Goal: Navigation & Orientation: Find specific page/section

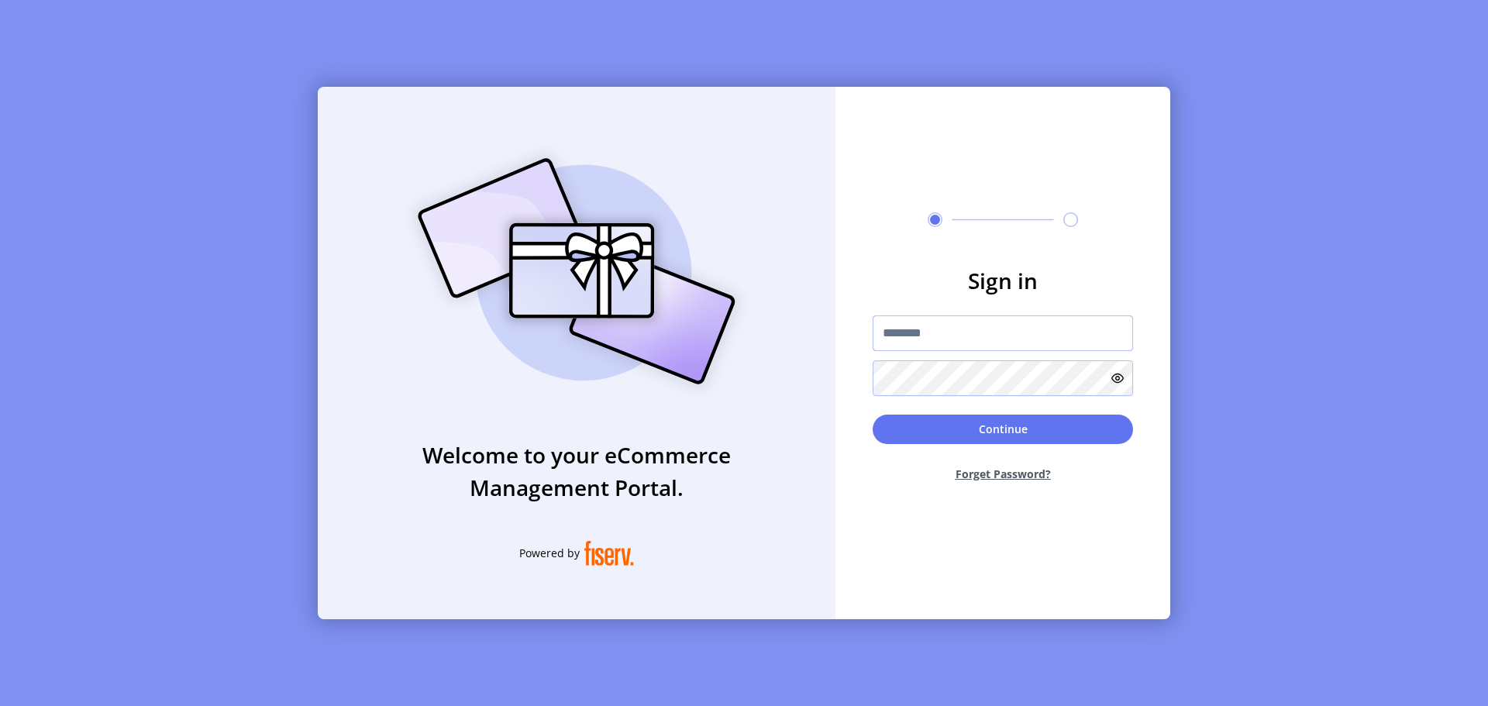
click at [949, 340] on input "text" at bounding box center [1003, 334] width 260 height 36
paste input "**********"
type input "**********"
click at [1002, 425] on button "Continue" at bounding box center [1003, 429] width 260 height 29
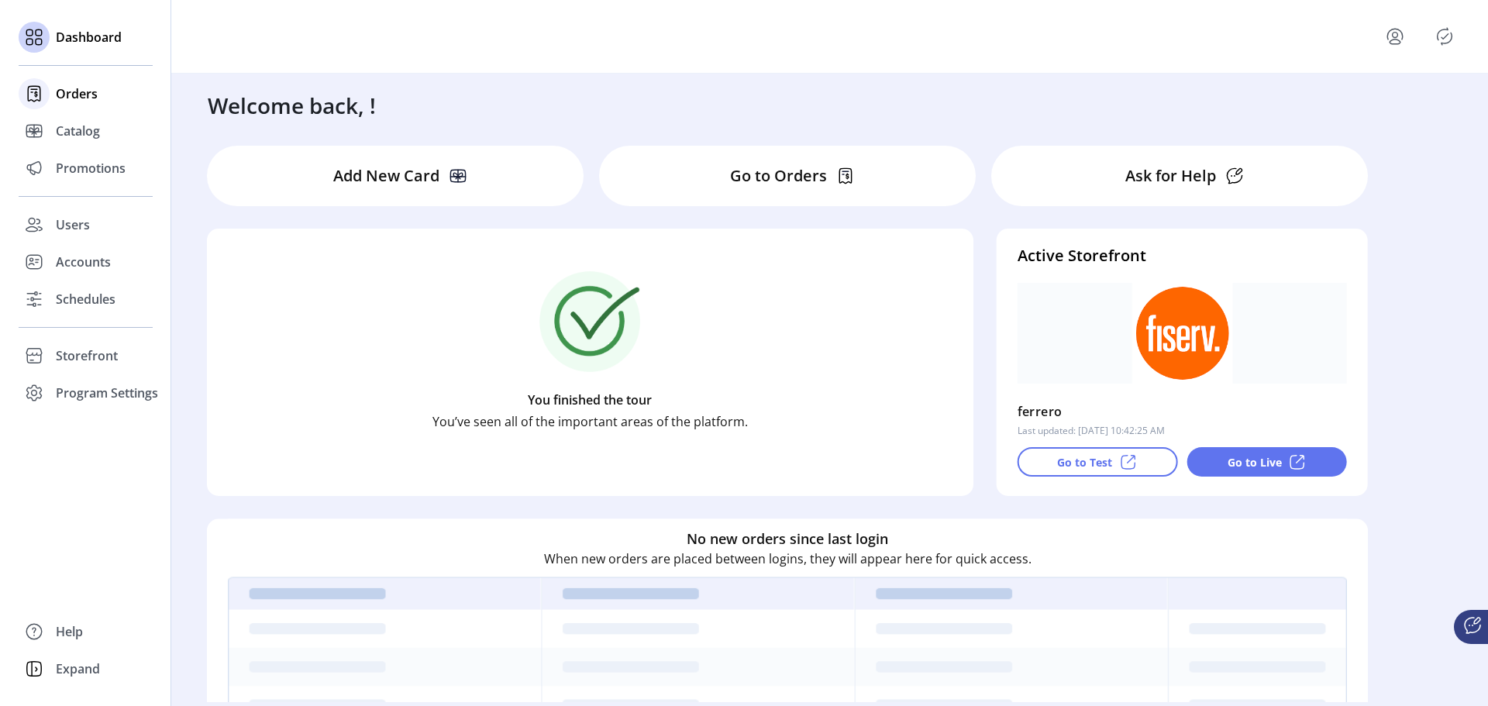
click at [68, 95] on span "Orders" at bounding box center [77, 94] width 42 height 19
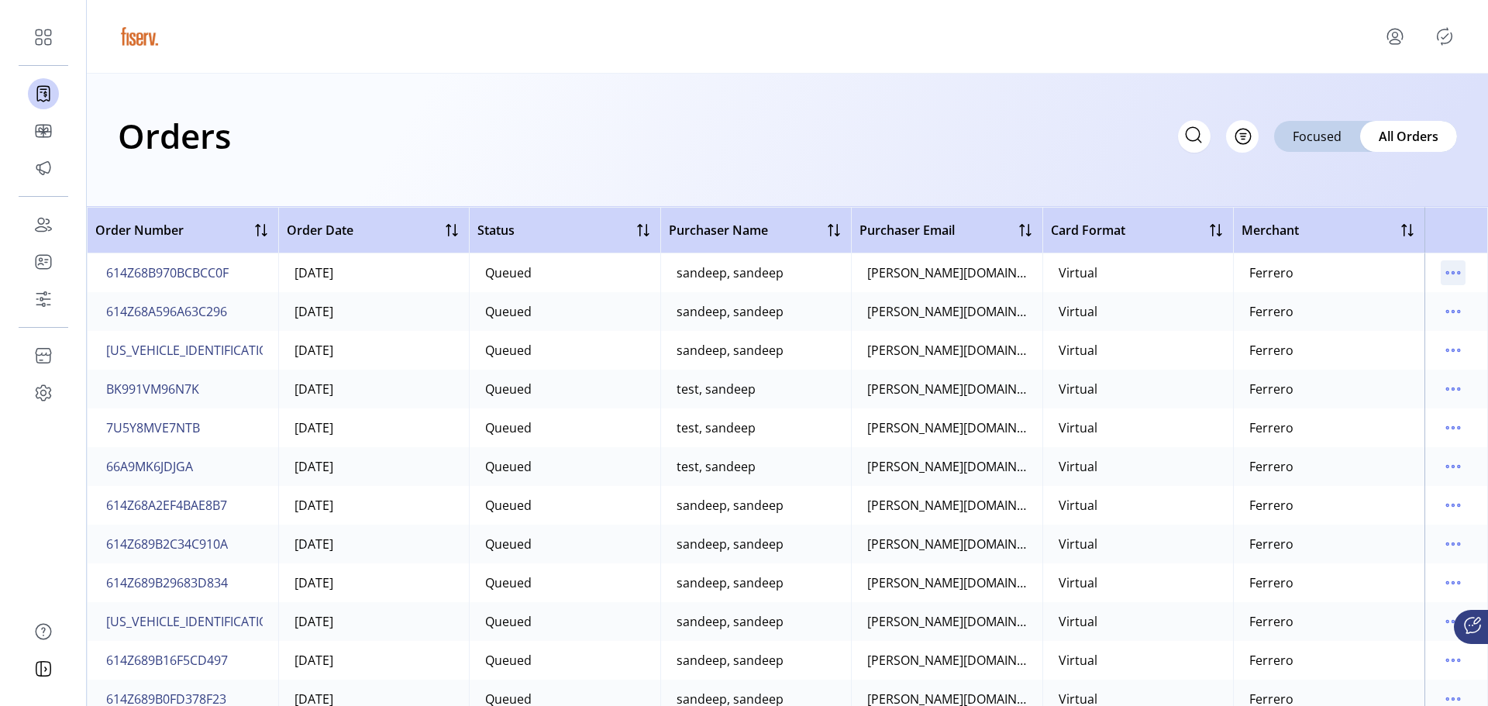
click at [1444, 278] on icon "menu" at bounding box center [1453, 272] width 25 height 25
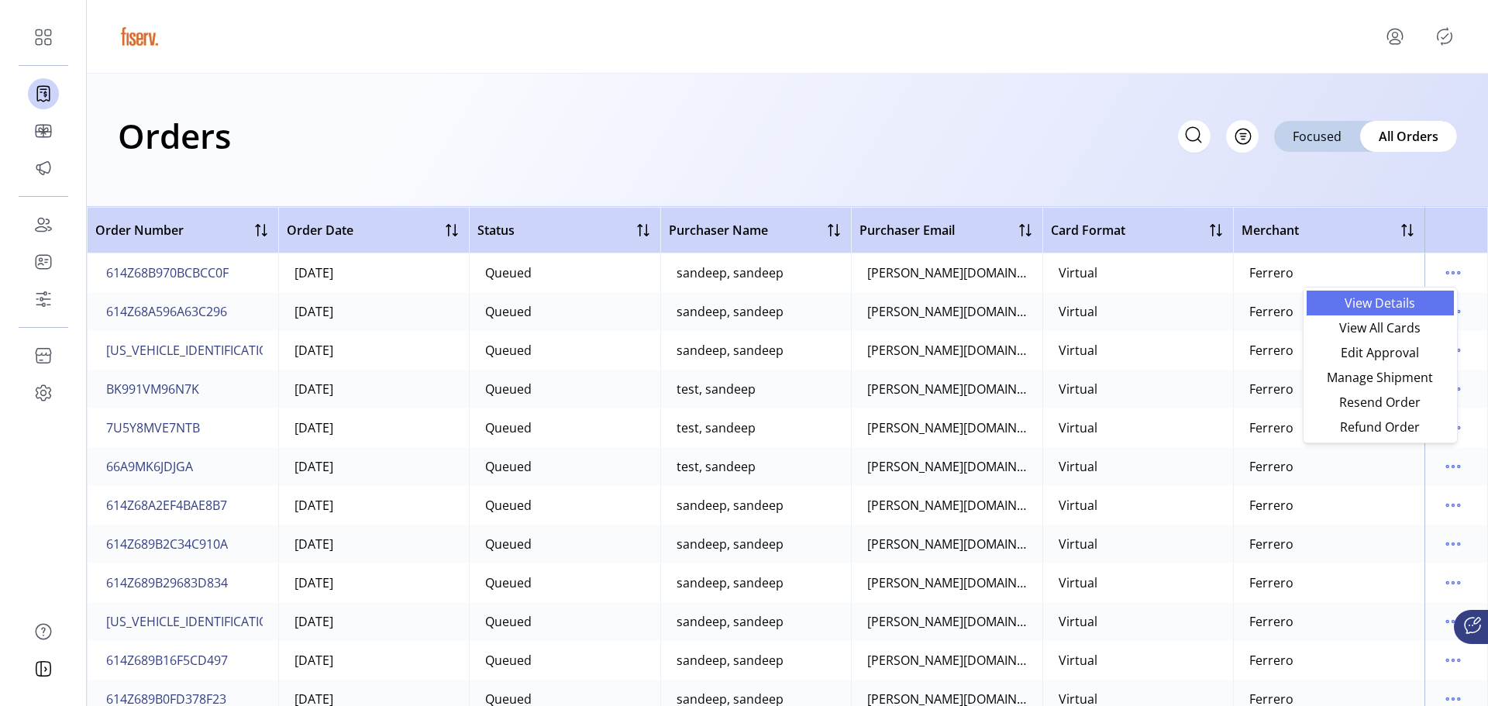
click at [1422, 298] on span "View Details" at bounding box center [1380, 303] width 129 height 12
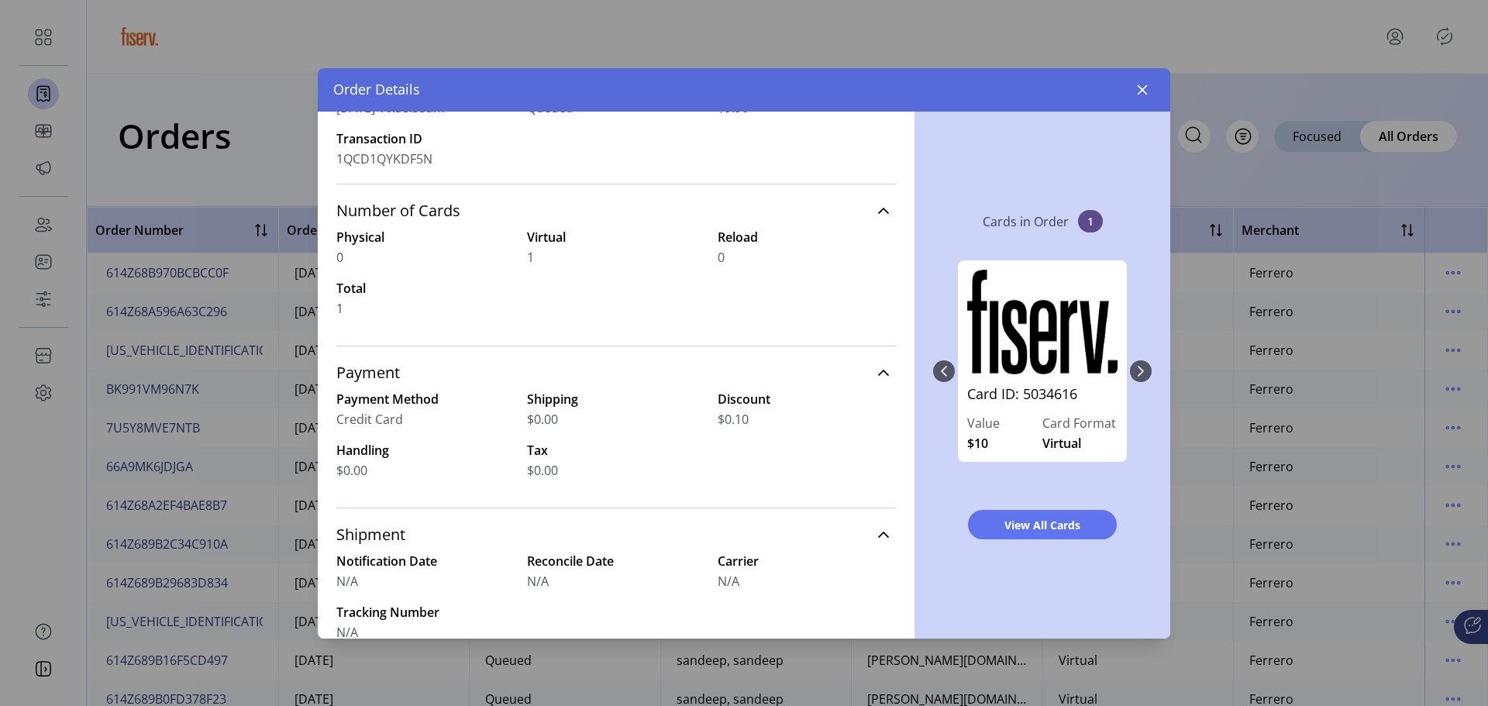
scroll to position [57, 0]
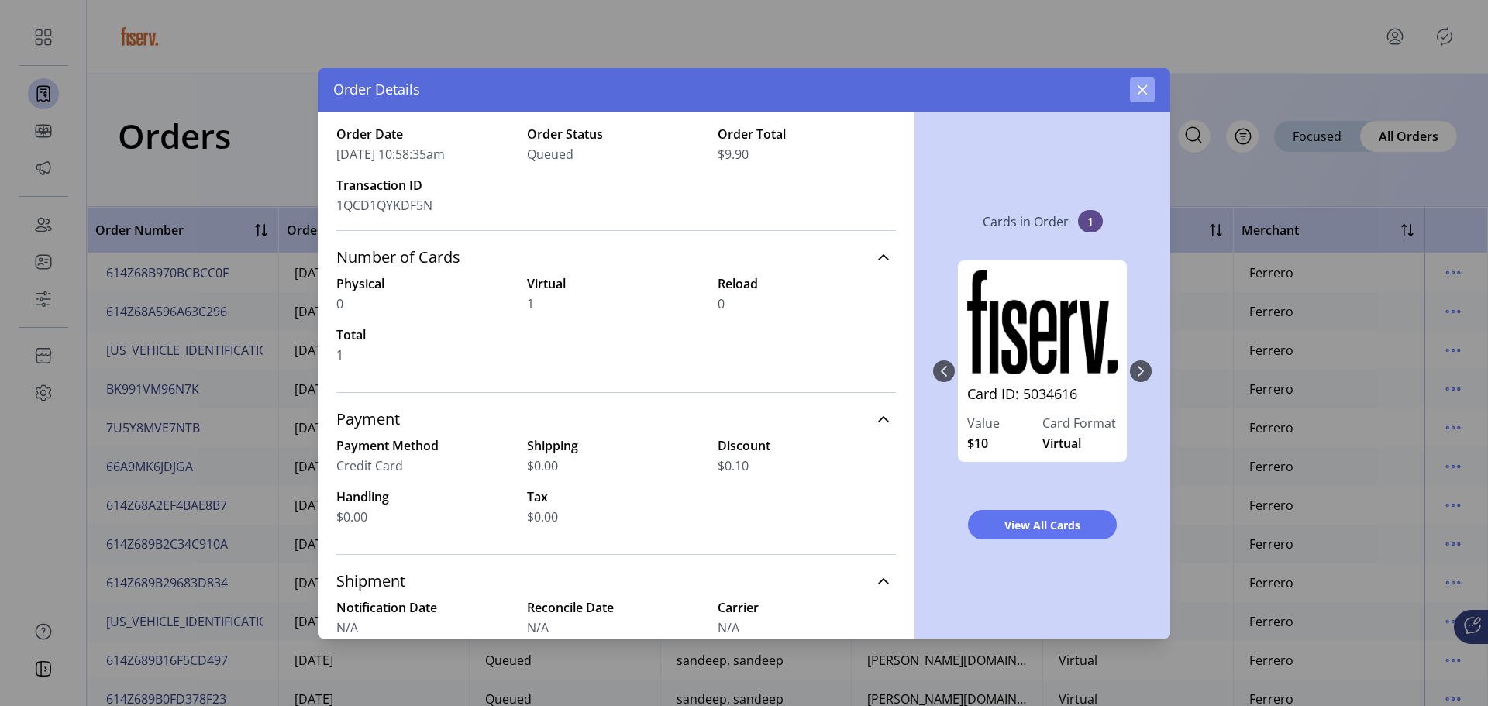
click at [1145, 91] on icon "button" at bounding box center [1143, 90] width 10 height 10
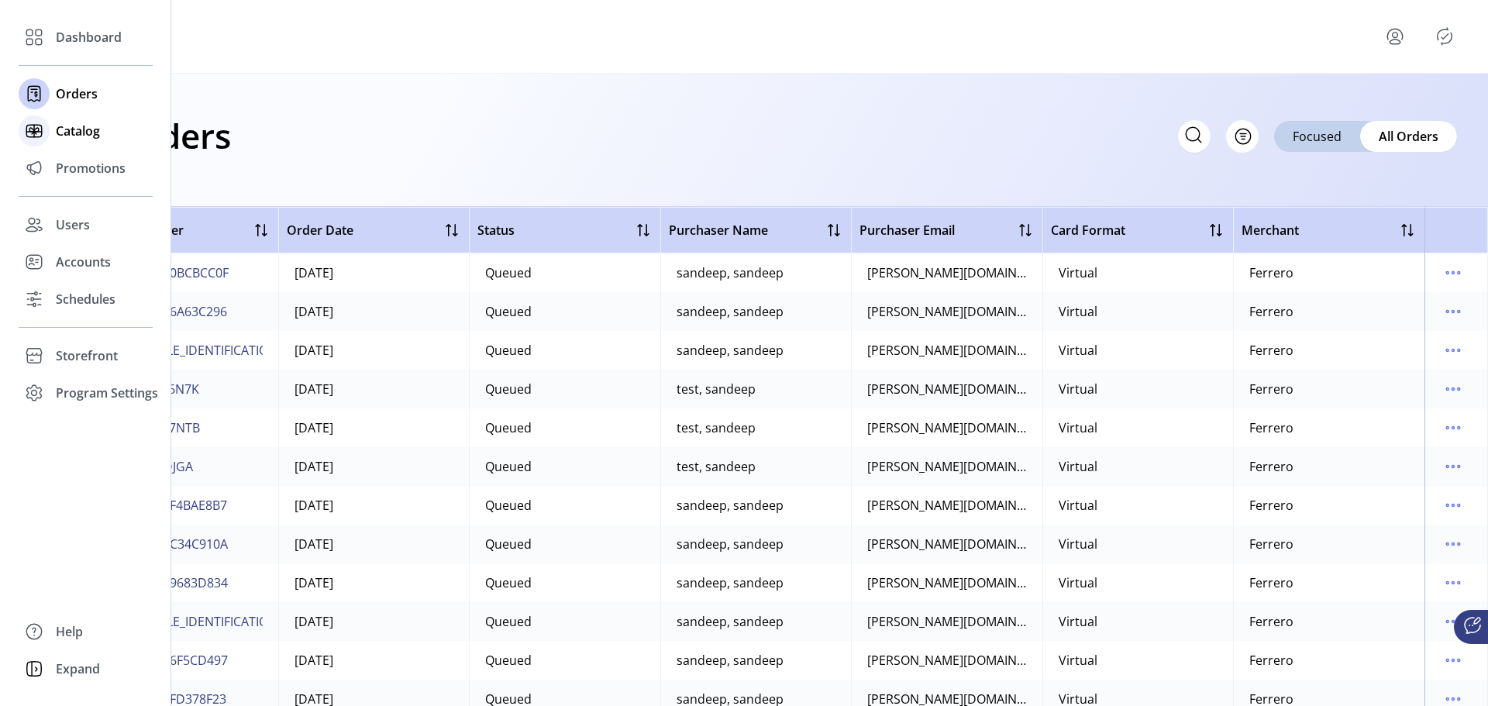
click at [90, 128] on span "Catalog" at bounding box center [78, 131] width 44 height 19
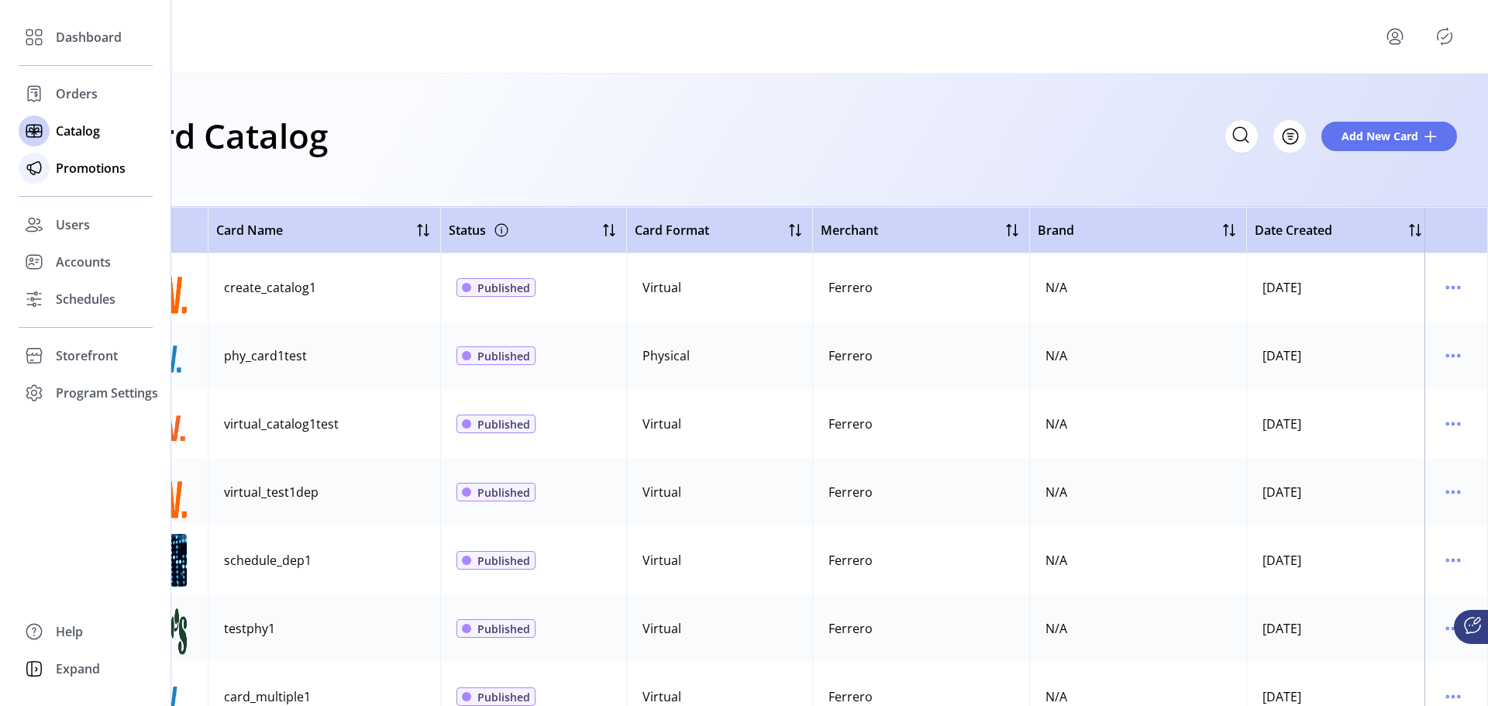
click at [85, 166] on span "Promotions" at bounding box center [91, 168] width 70 height 19
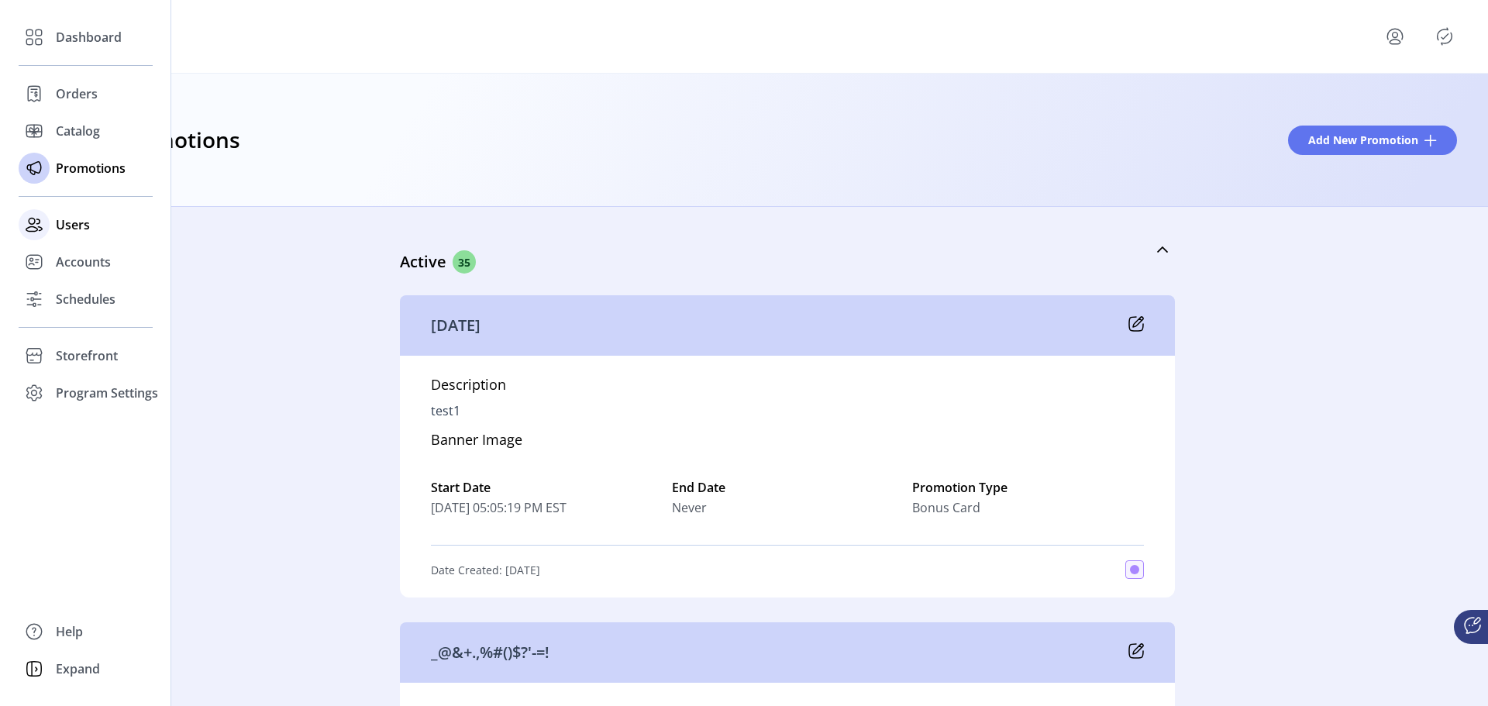
click at [51, 223] on div "Users" at bounding box center [86, 224] width 134 height 37
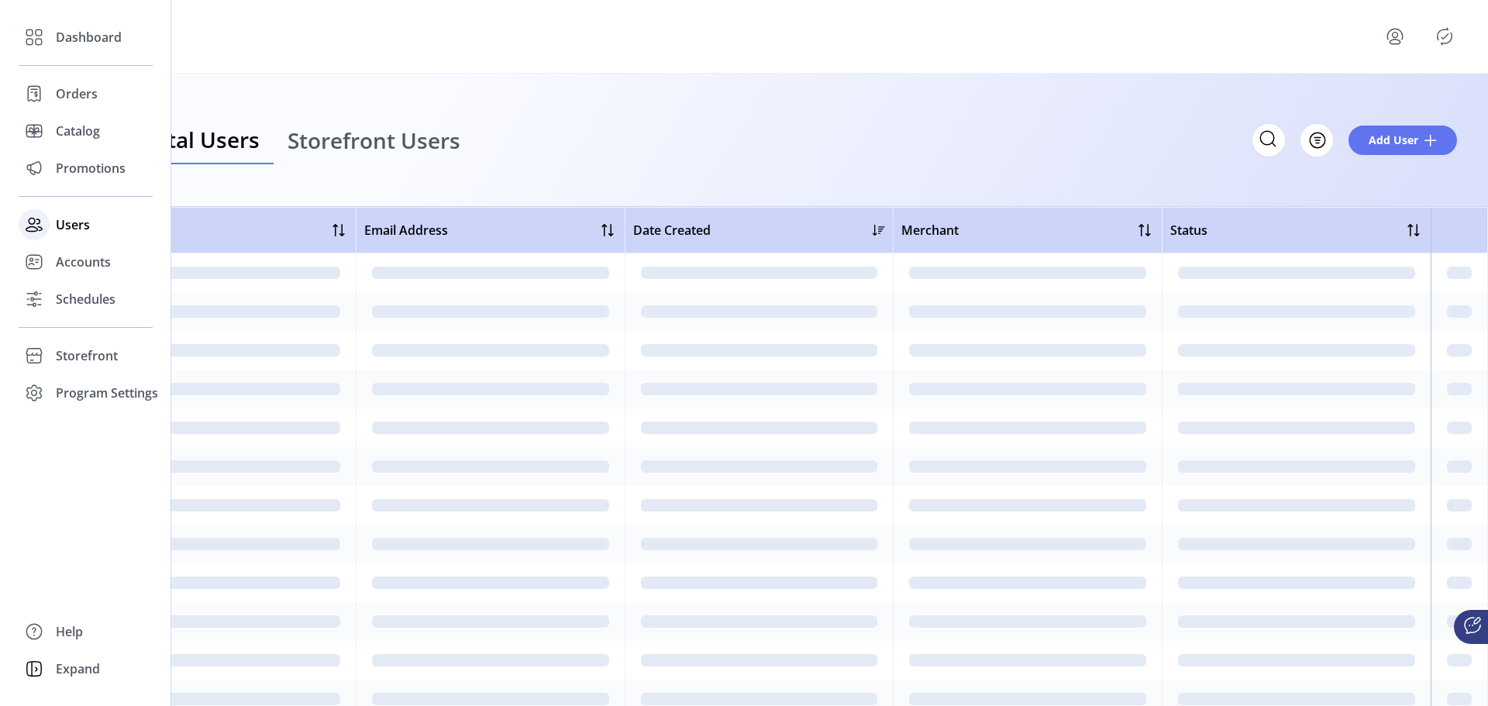
click at [30, 222] on icon at bounding box center [34, 224] width 25 height 25
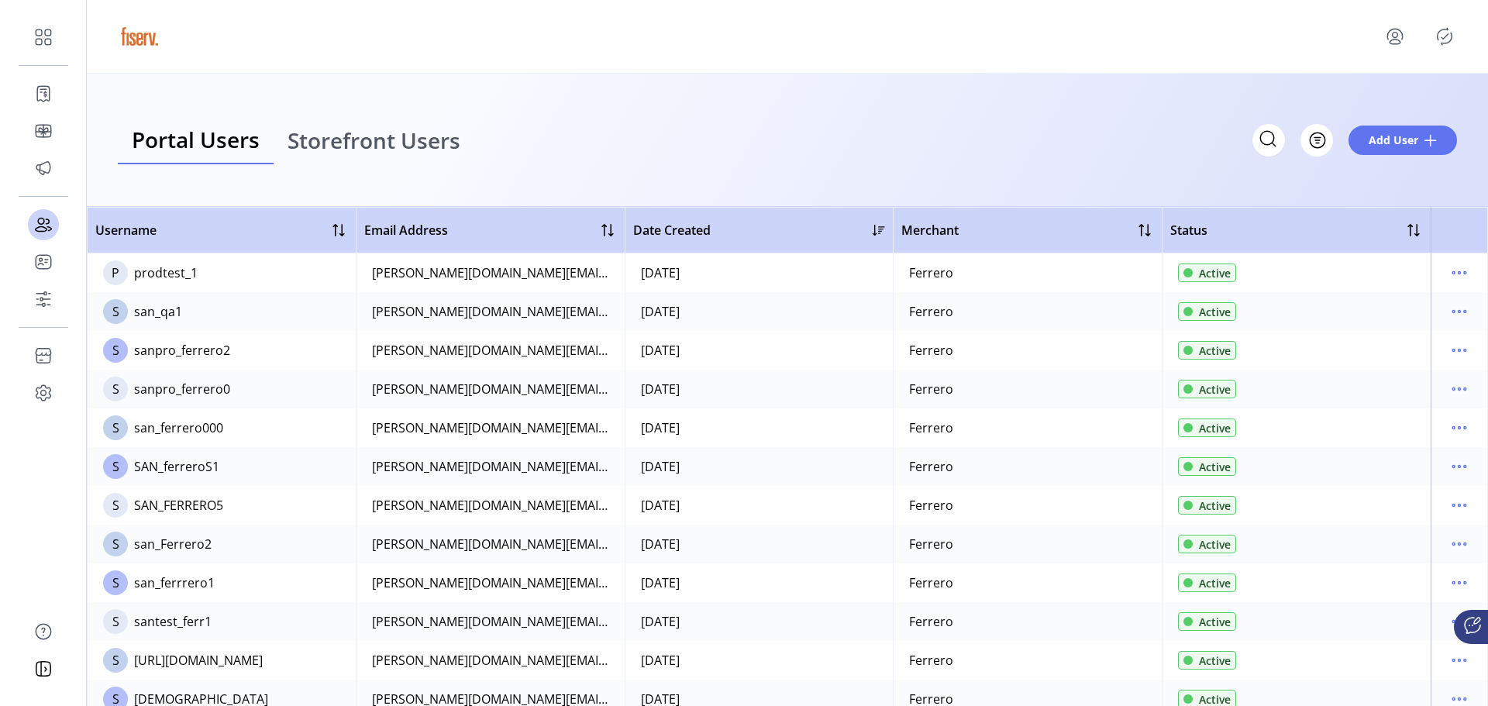
click at [341, 144] on span "Storefront Users" at bounding box center [374, 140] width 173 height 22
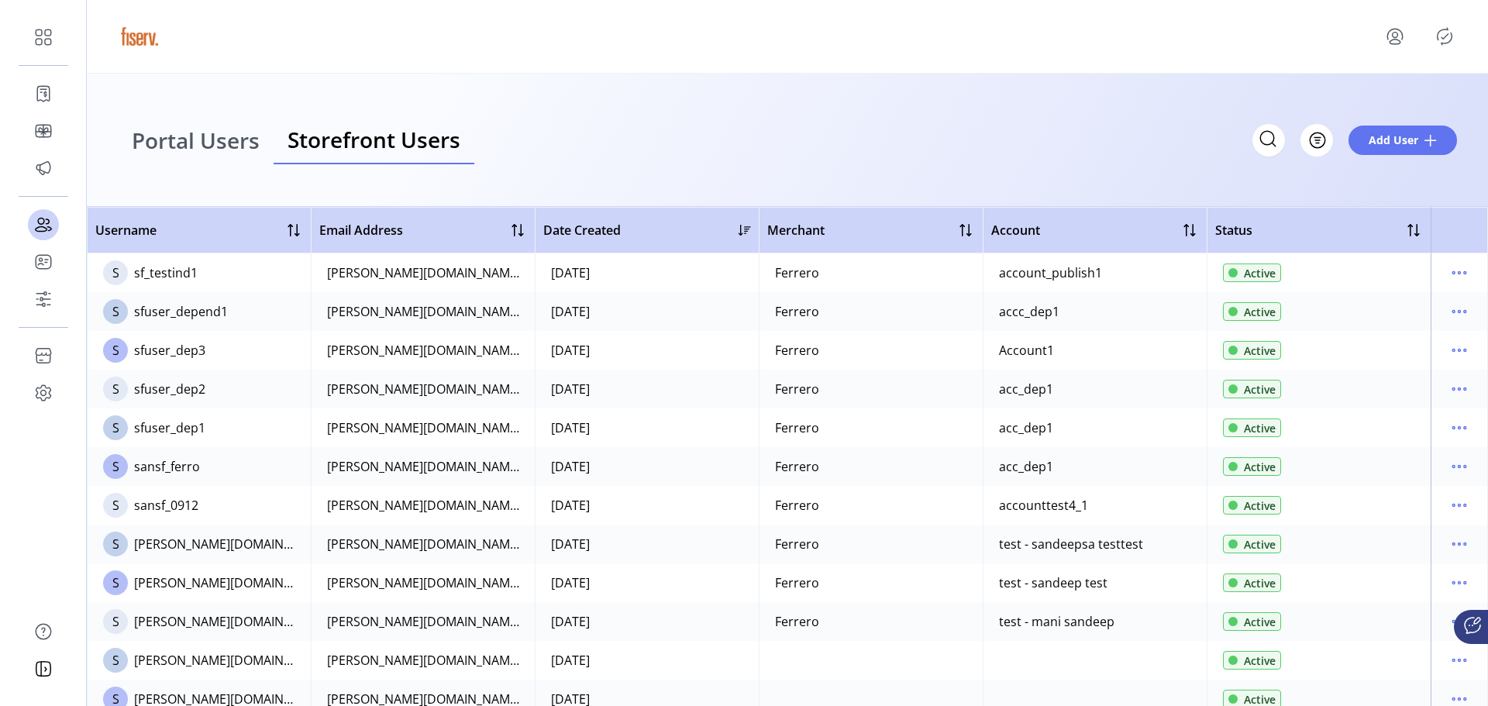
click at [186, 145] on span "Portal Users" at bounding box center [196, 140] width 128 height 22
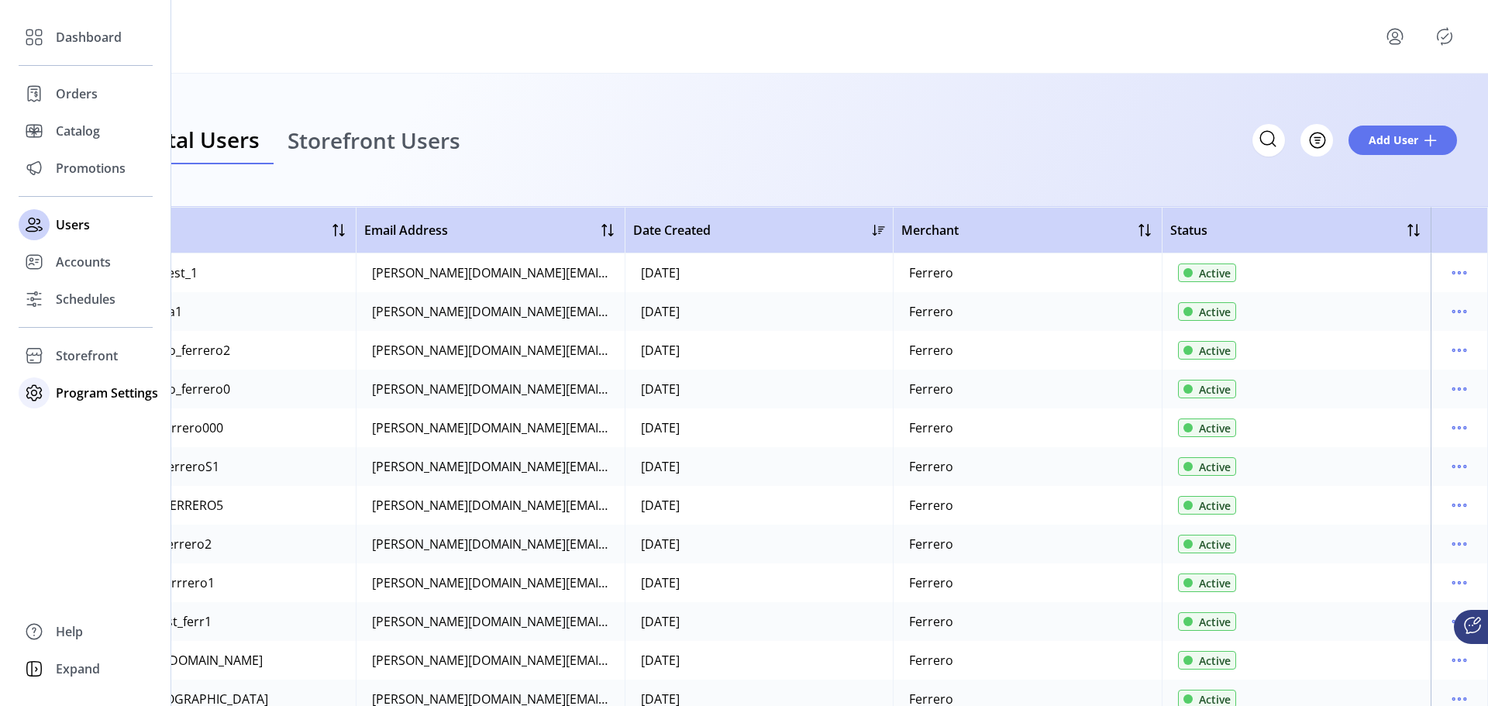
click at [97, 391] on span "Program Settings" at bounding box center [107, 393] width 102 height 19
click at [92, 426] on span "Templates" at bounding box center [86, 424] width 61 height 19
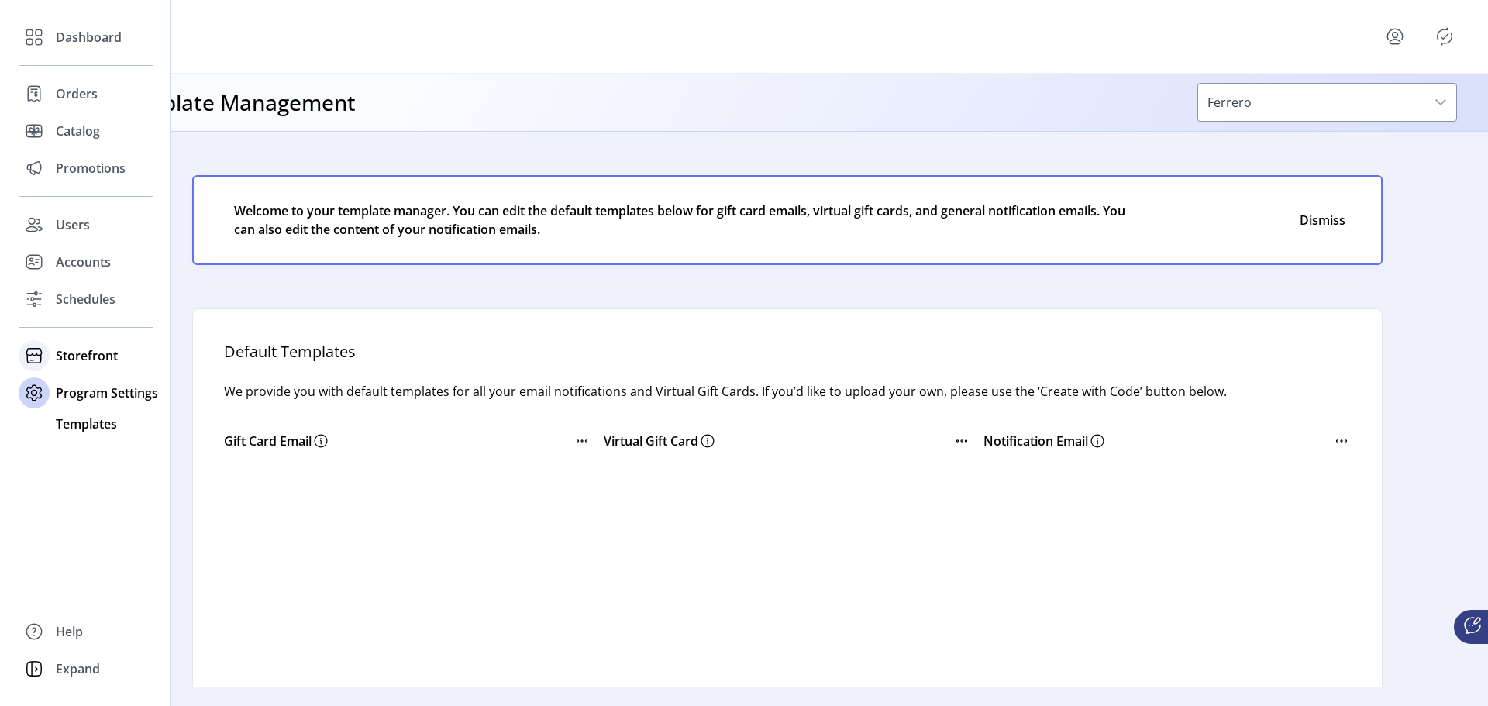
click at [36, 359] on icon at bounding box center [34, 355] width 25 height 25
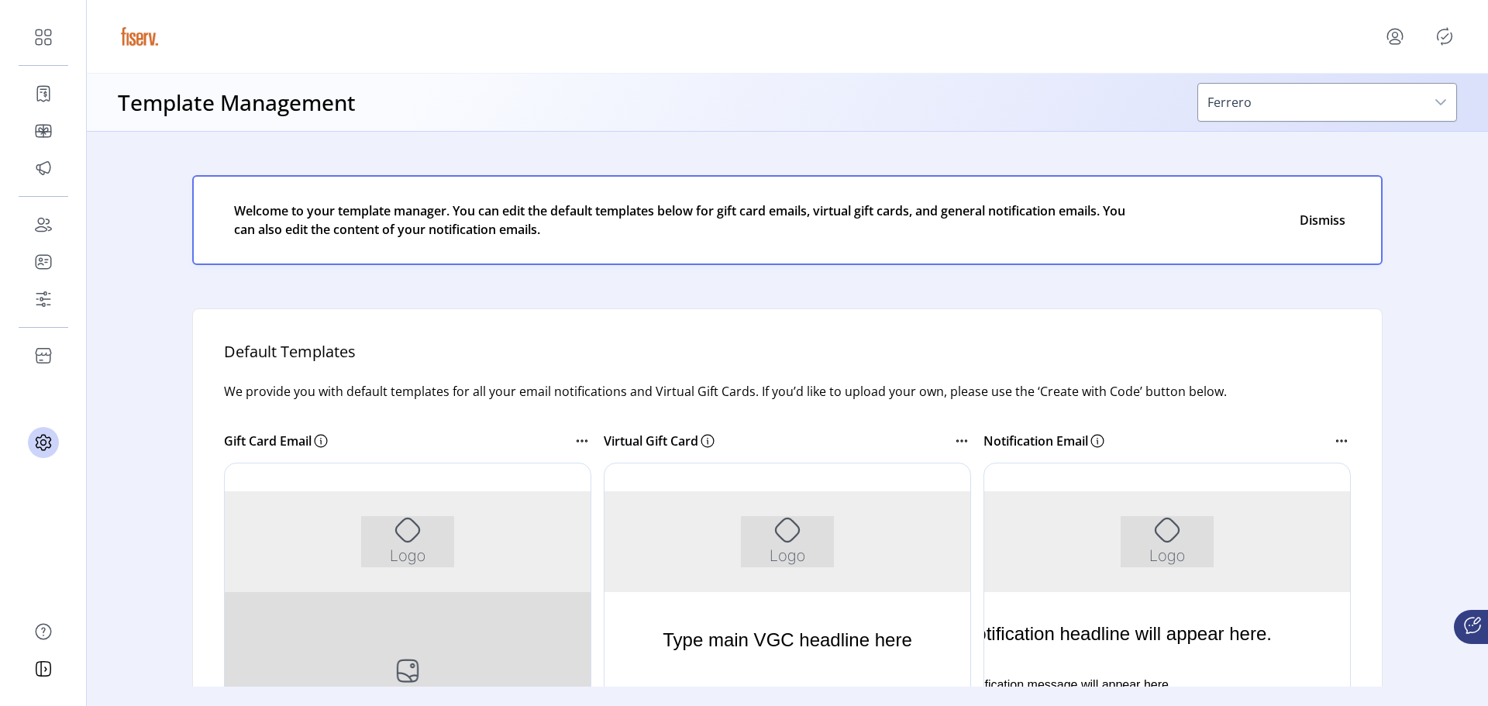
click at [1392, 43] on icon "menu" at bounding box center [1395, 36] width 25 height 25
click at [1371, 105] on span "Sign Out" at bounding box center [1364, 104] width 116 height 12
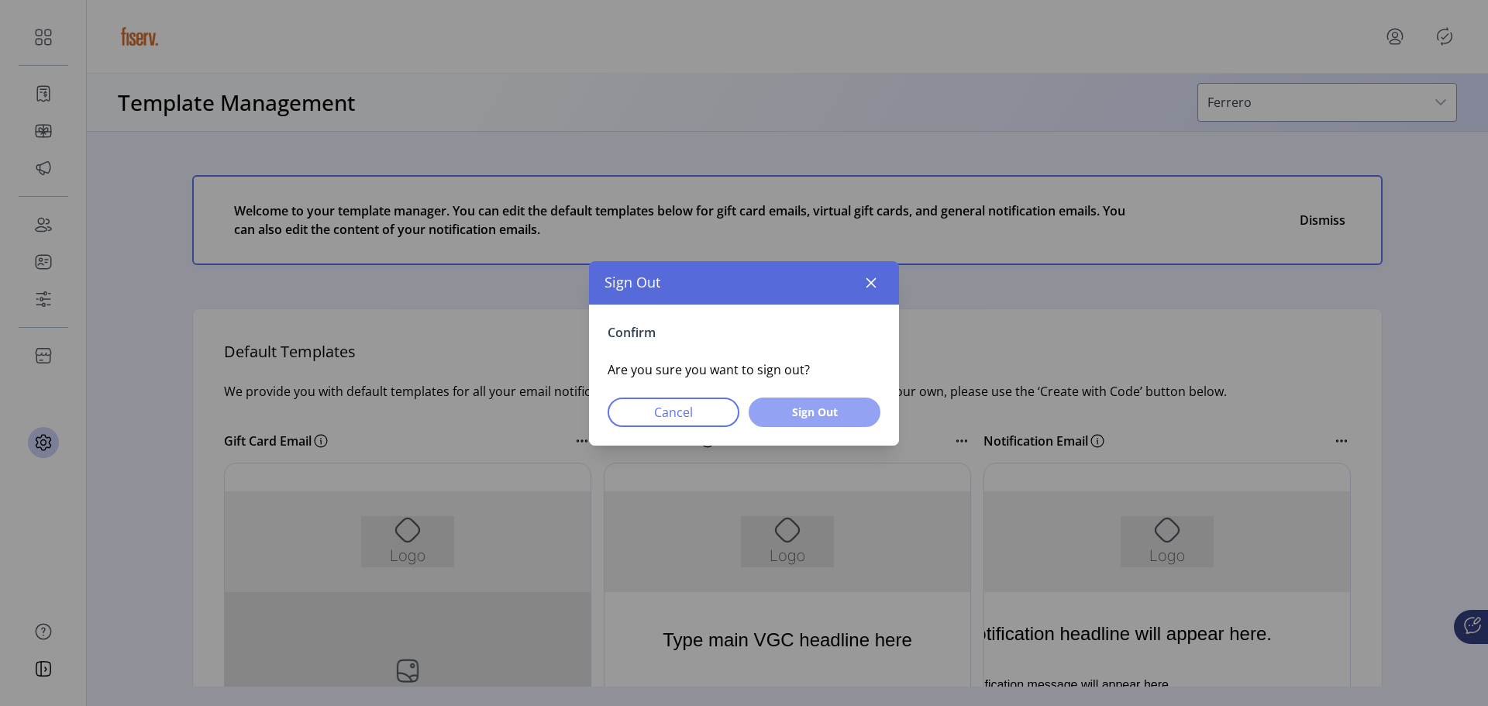
click at [810, 410] on span "Sign Out" at bounding box center [814, 412] width 91 height 16
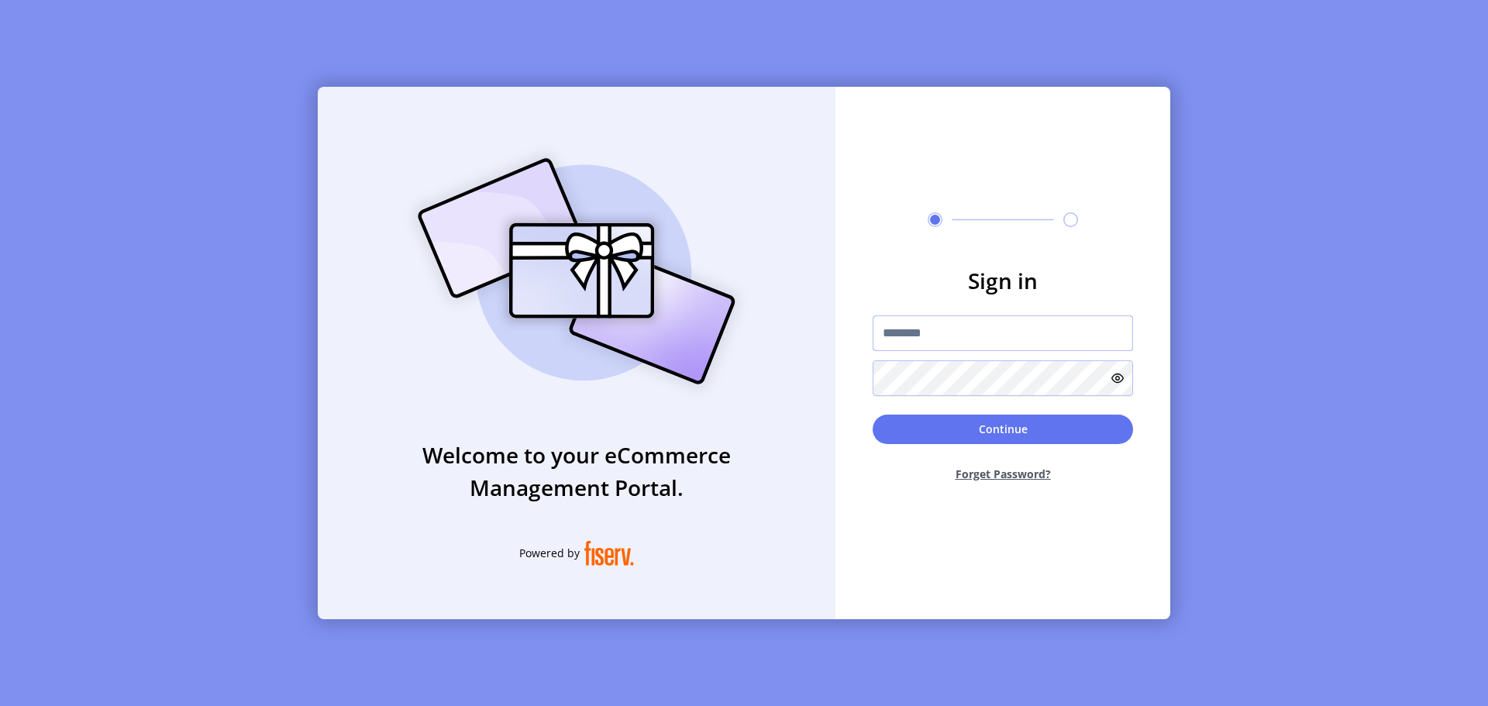
click at [944, 329] on input "text" at bounding box center [1003, 334] width 260 height 36
paste input "**********"
type input "**********"
click at [1012, 433] on button "Continue" at bounding box center [1003, 429] width 260 height 29
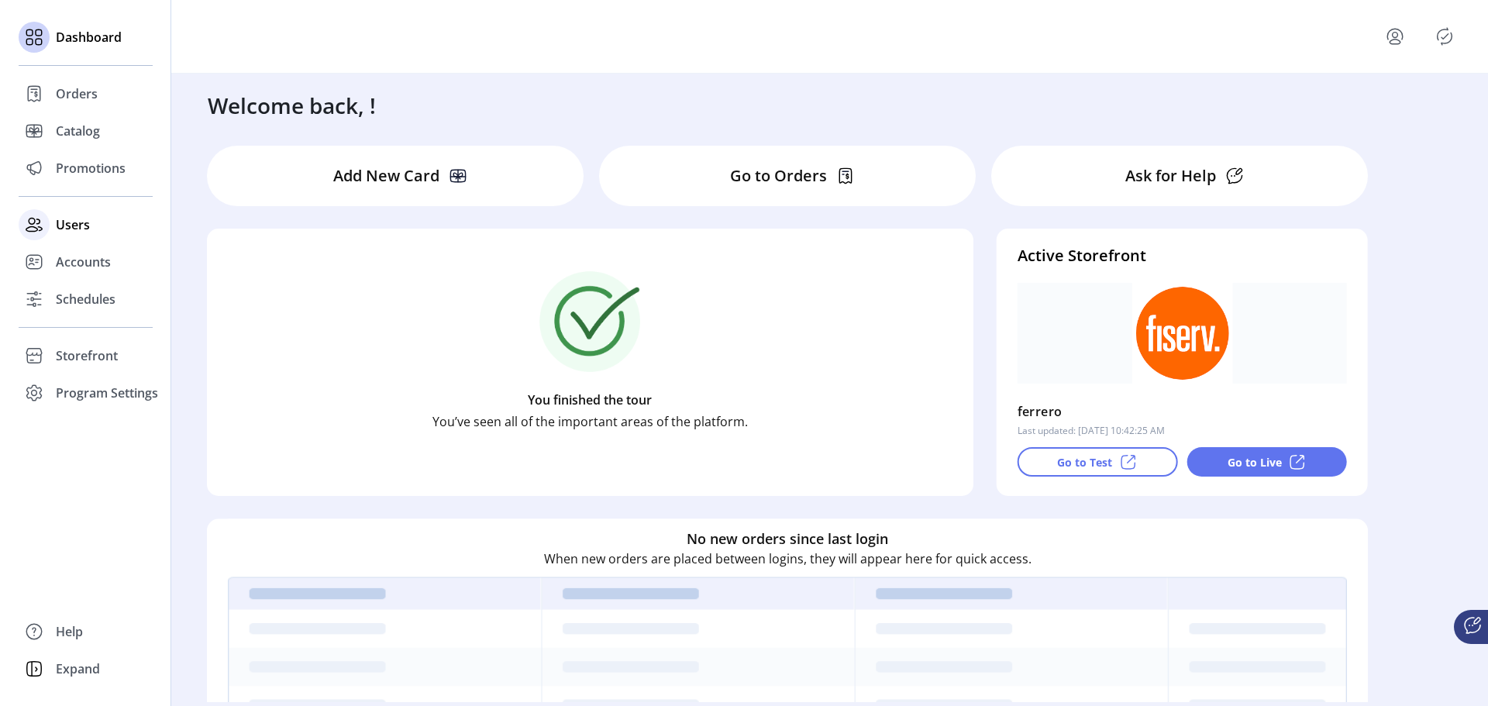
click at [64, 225] on span "Users" at bounding box center [73, 225] width 34 height 19
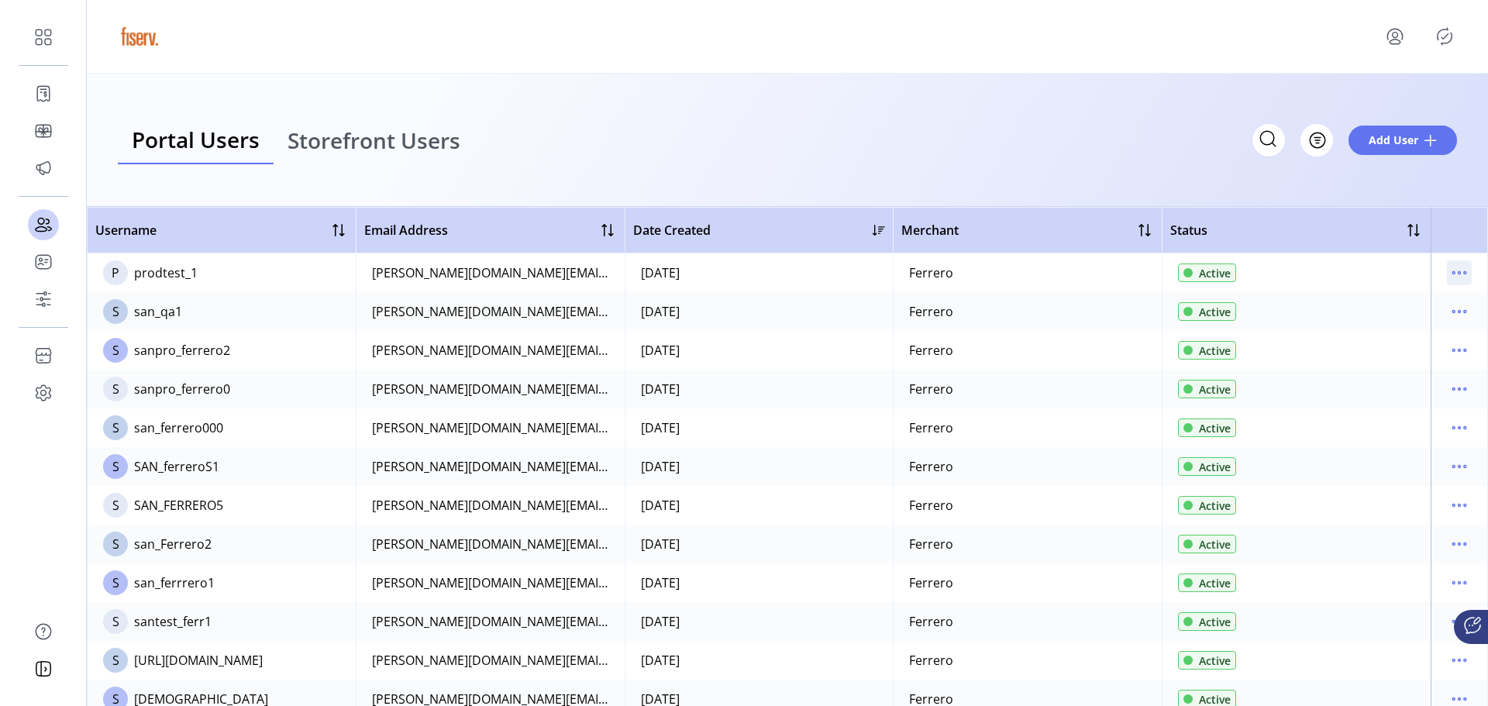
click at [1458, 273] on icon "menu" at bounding box center [1459, 272] width 25 height 25
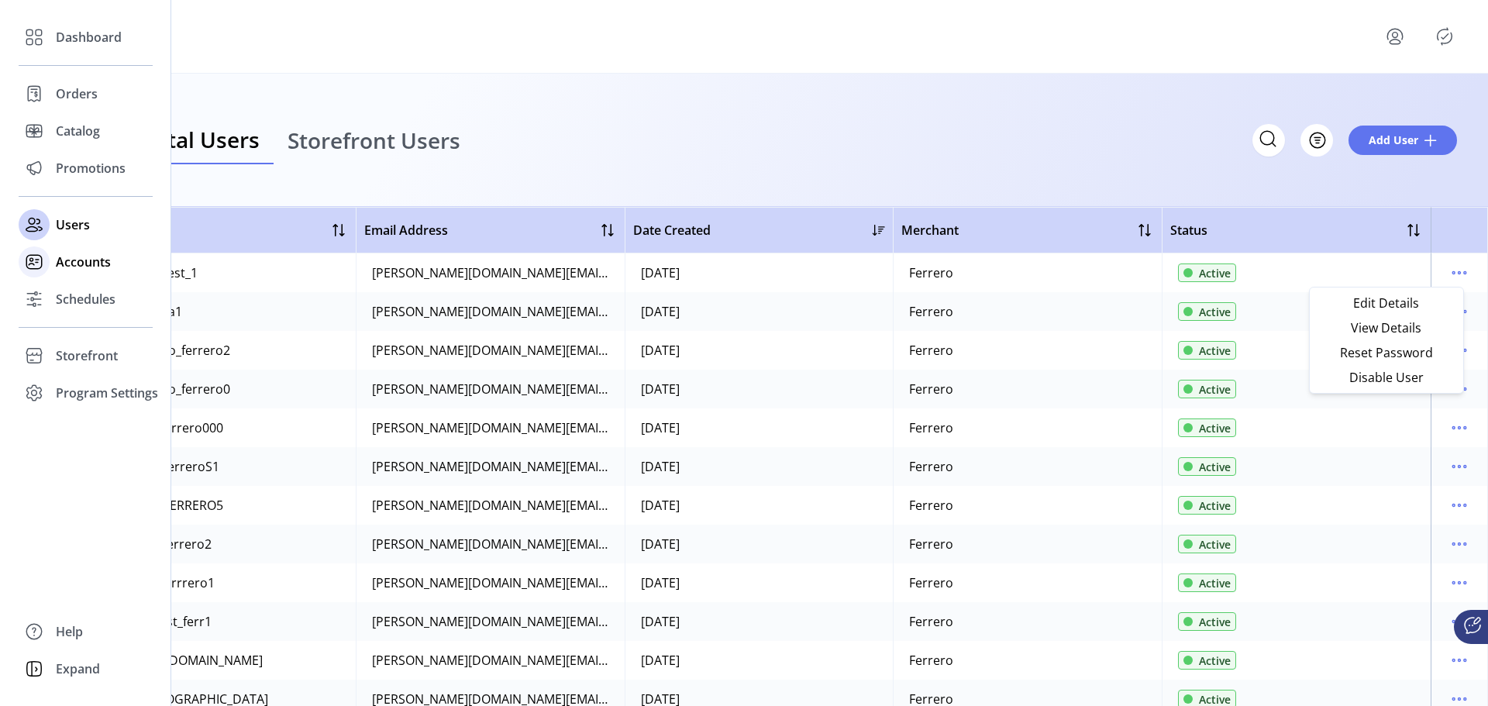
click at [35, 267] on icon at bounding box center [34, 262] width 25 height 25
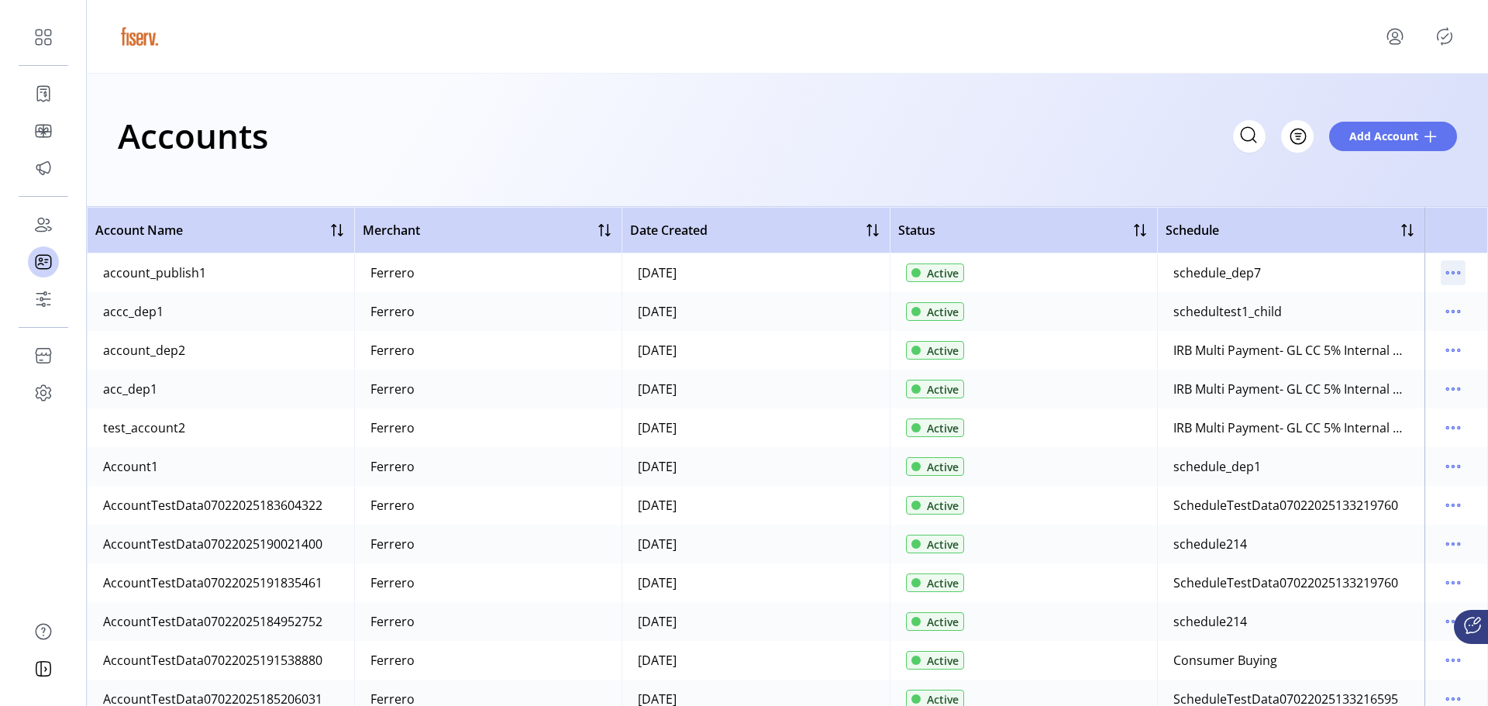
click at [1444, 271] on icon "menu" at bounding box center [1453, 272] width 25 height 25
click at [1424, 355] on span "View Users" at bounding box center [1380, 353] width 129 height 12
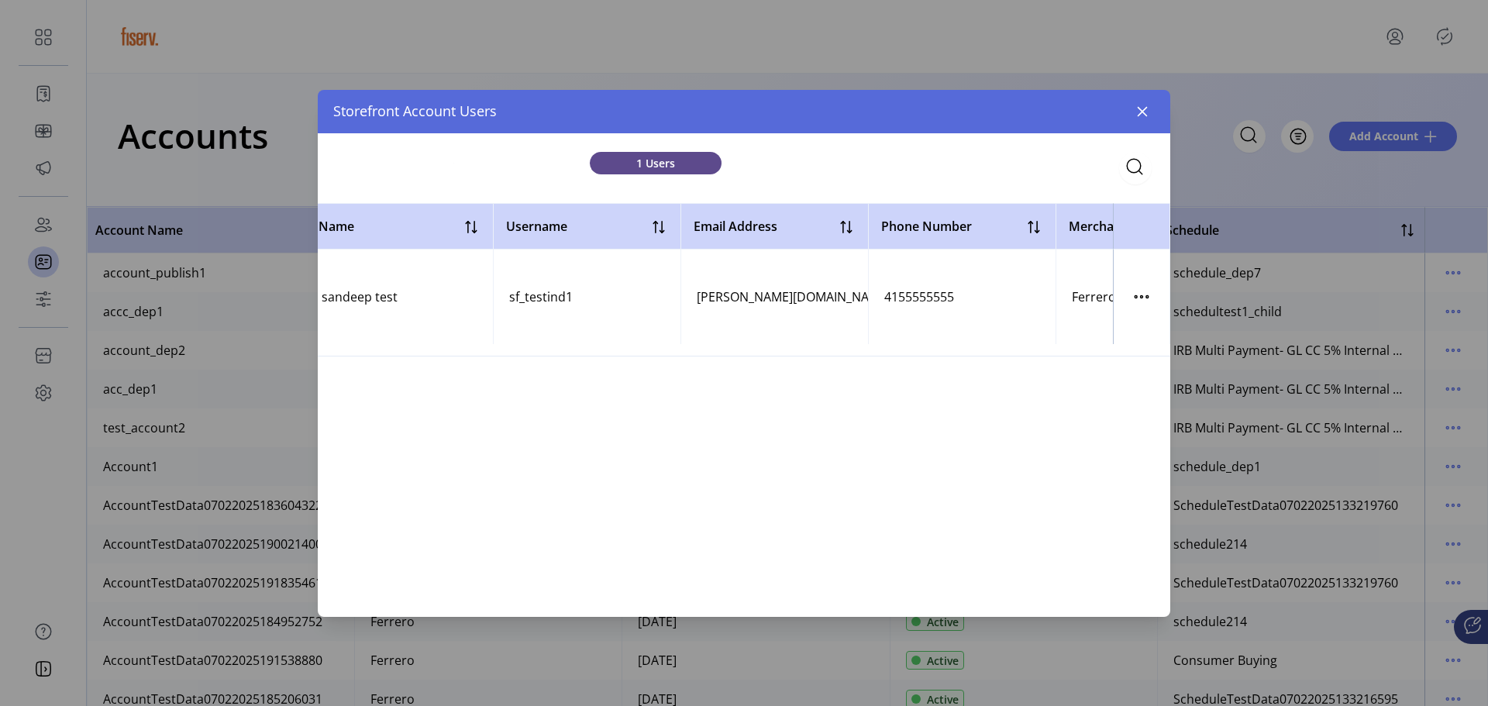
scroll to position [0, 25]
click at [1143, 297] on icon "button" at bounding box center [1142, 296] width 2 height 2
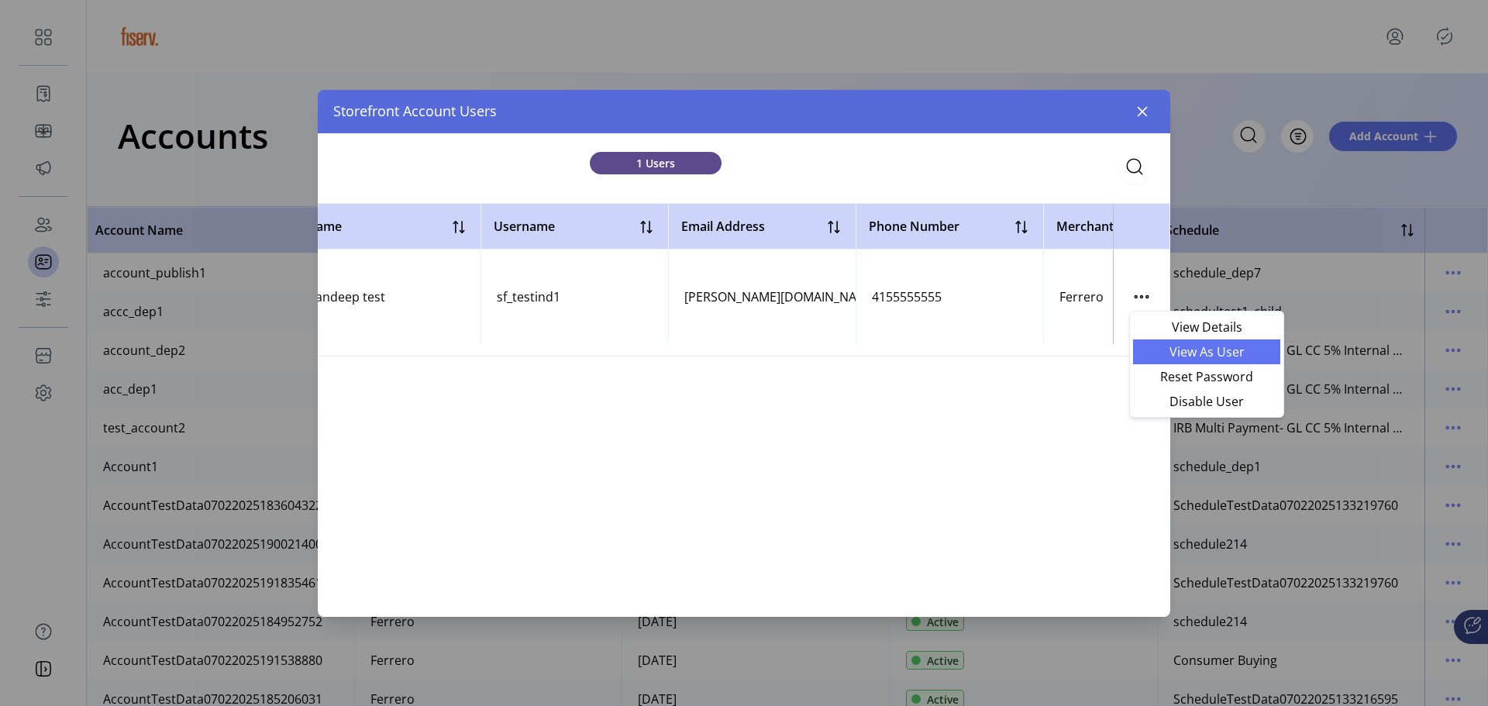
click at [1195, 352] on span "View As User" at bounding box center [1207, 352] width 129 height 12
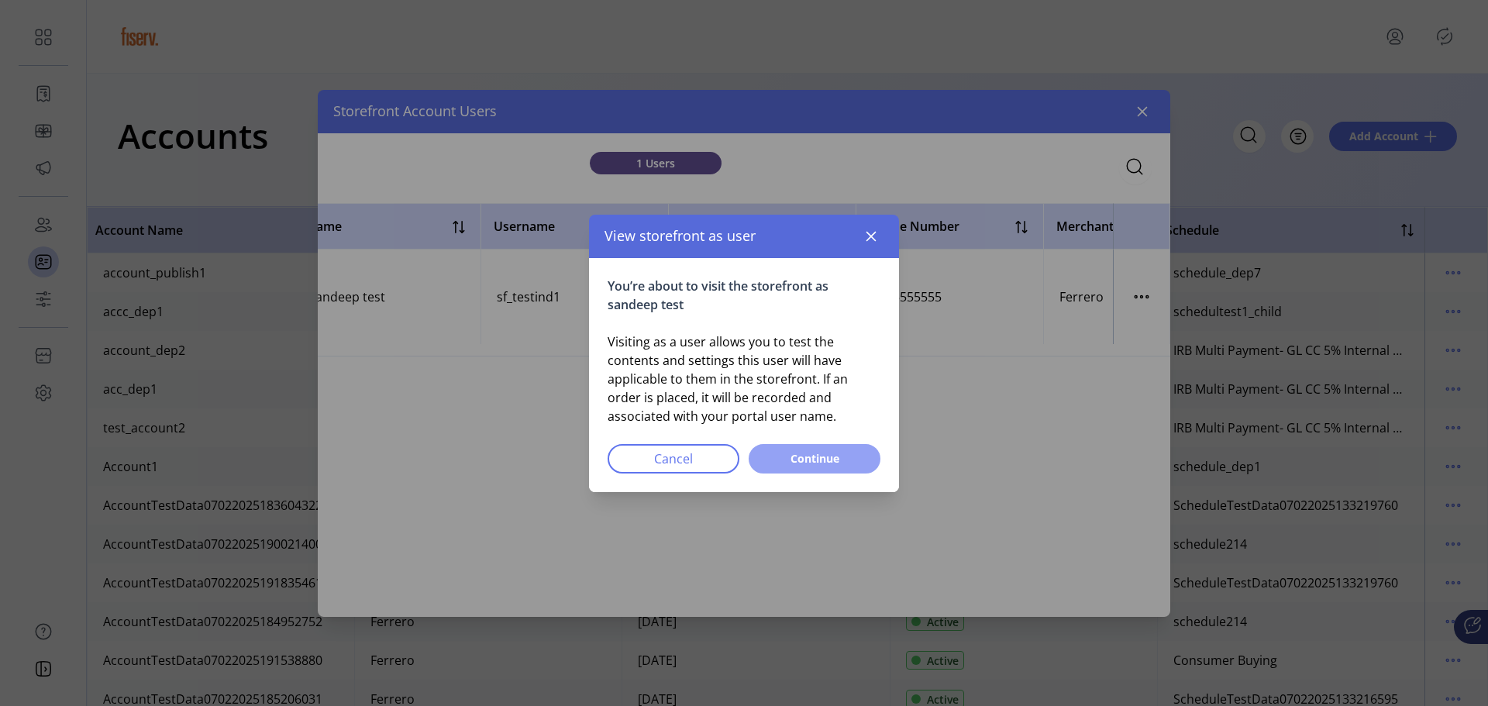
click at [774, 459] on span "Continue" at bounding box center [814, 458] width 91 height 16
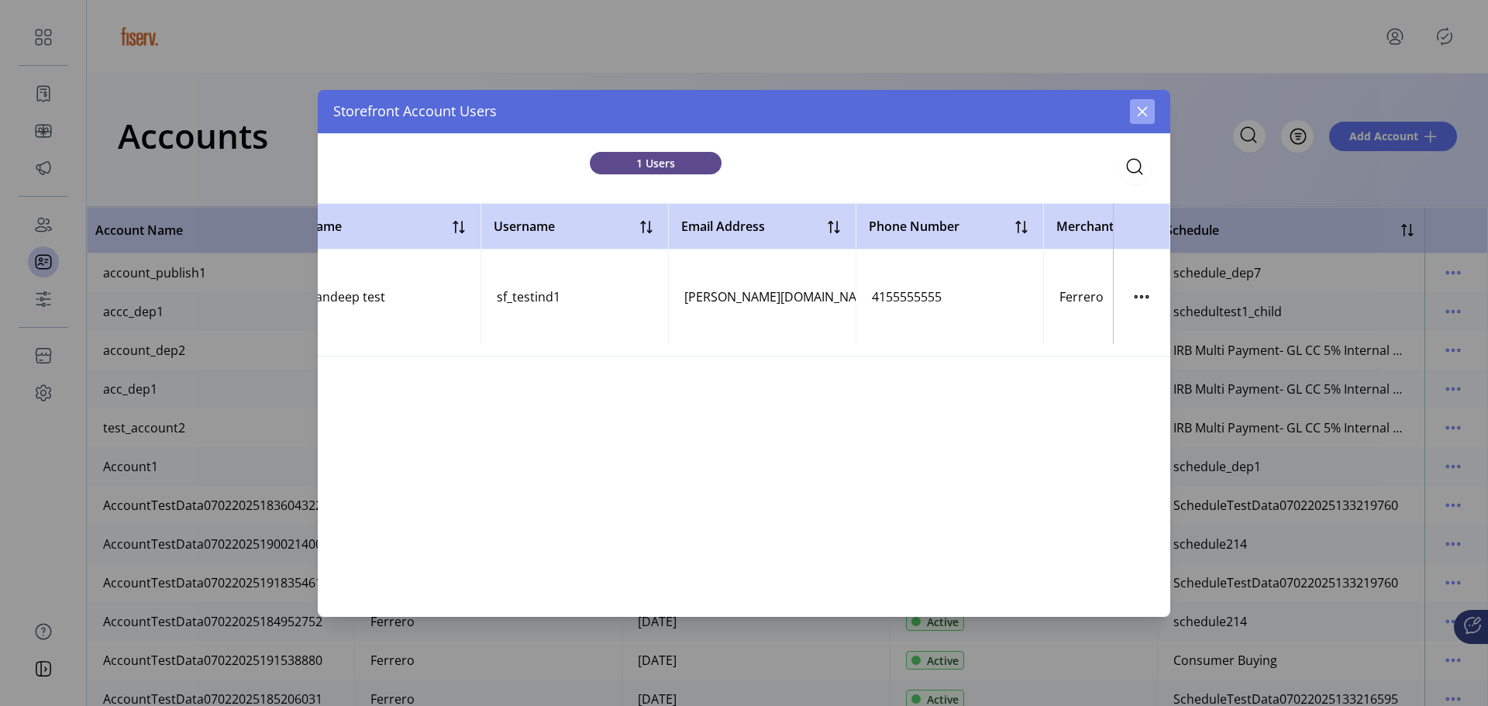
click at [1144, 109] on icon "button" at bounding box center [1143, 111] width 12 height 12
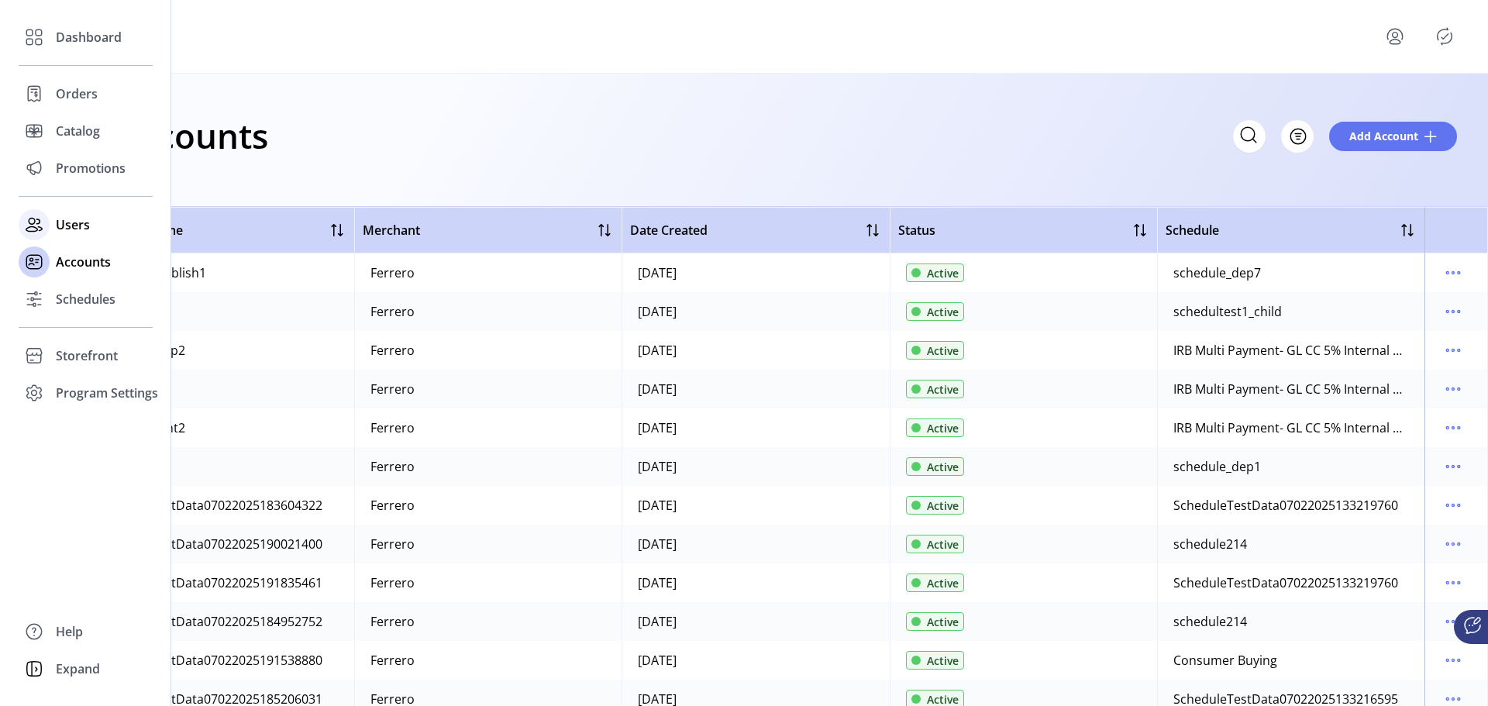
click at [67, 220] on span "Users" at bounding box center [73, 225] width 34 height 19
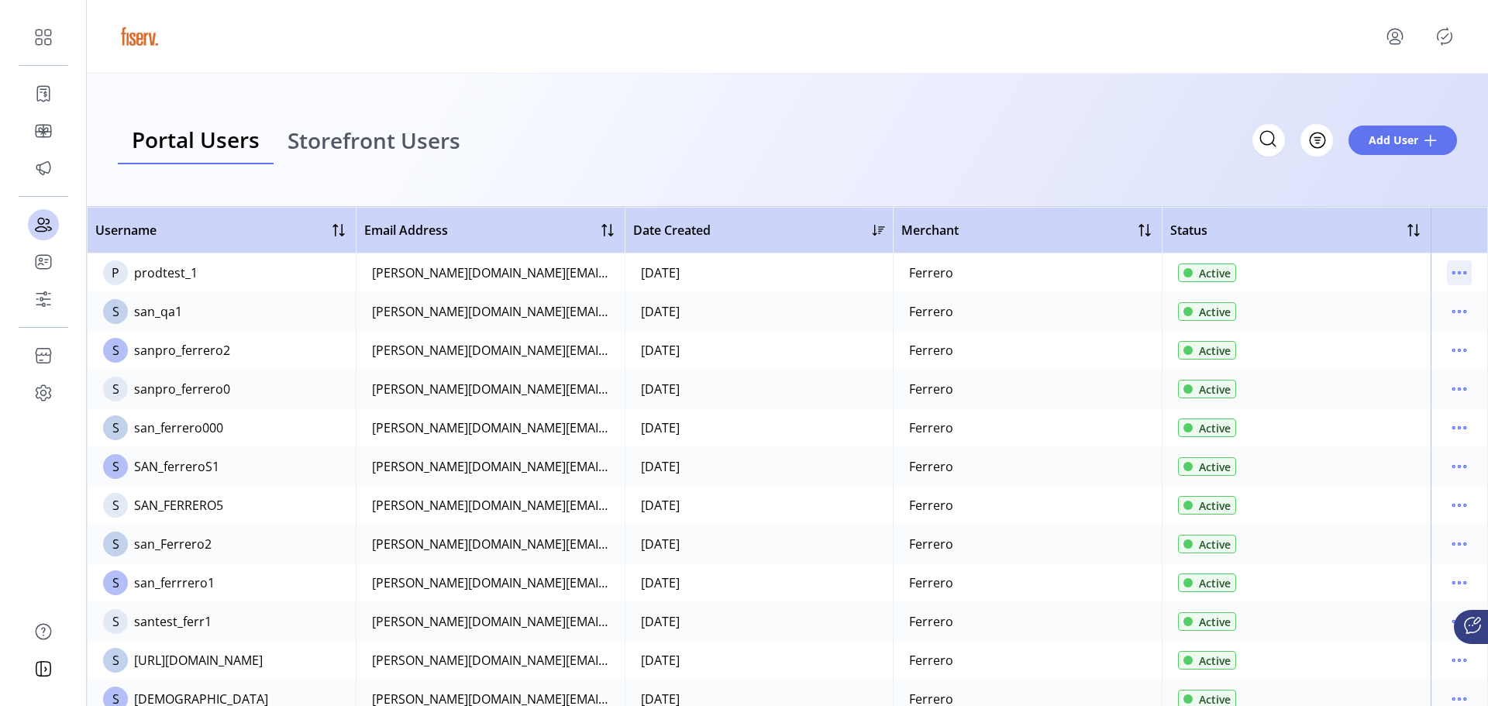
click at [1447, 278] on icon "menu" at bounding box center [1459, 272] width 25 height 25
click at [1412, 325] on span "View Details" at bounding box center [1387, 328] width 129 height 12
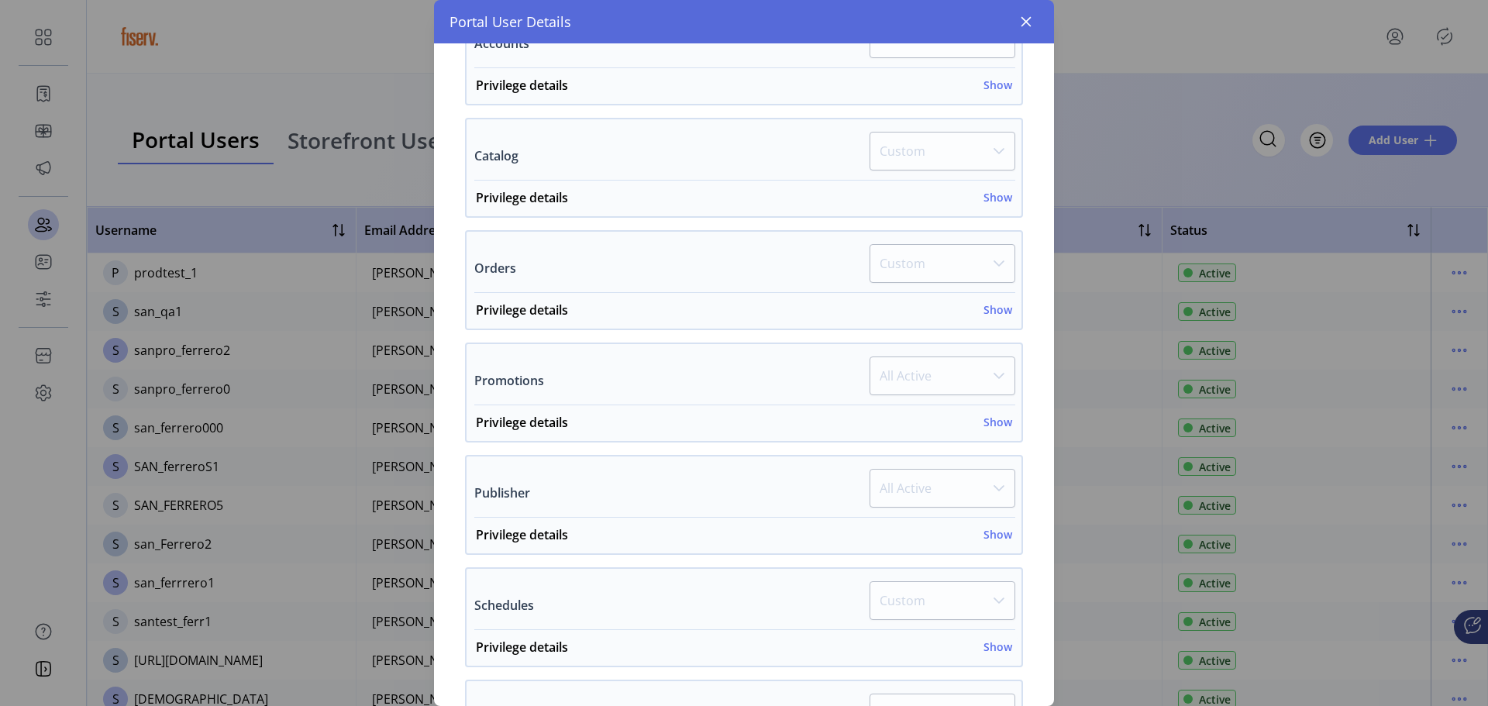
scroll to position [779, 0]
click at [1025, 21] on icon "button" at bounding box center [1027, 22] width 10 height 10
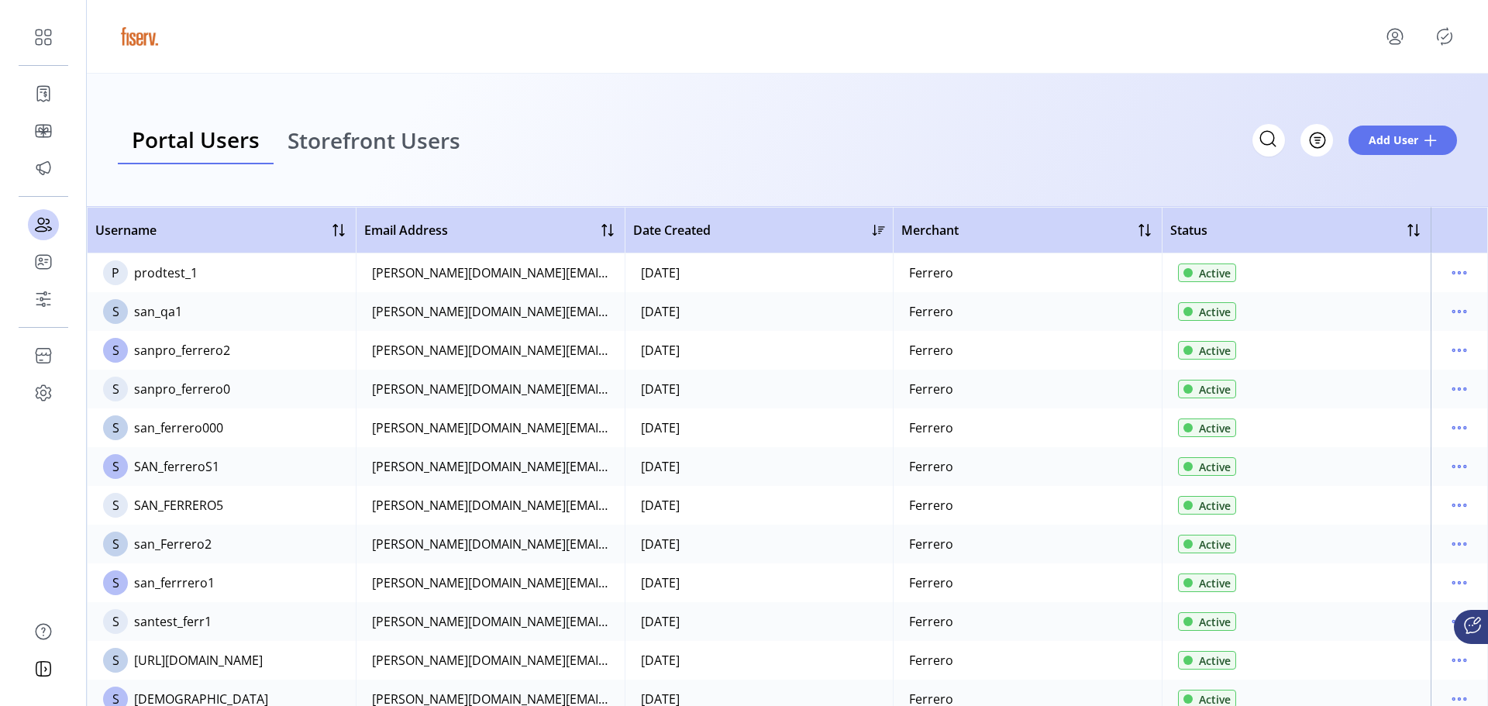
scroll to position [847, 0]
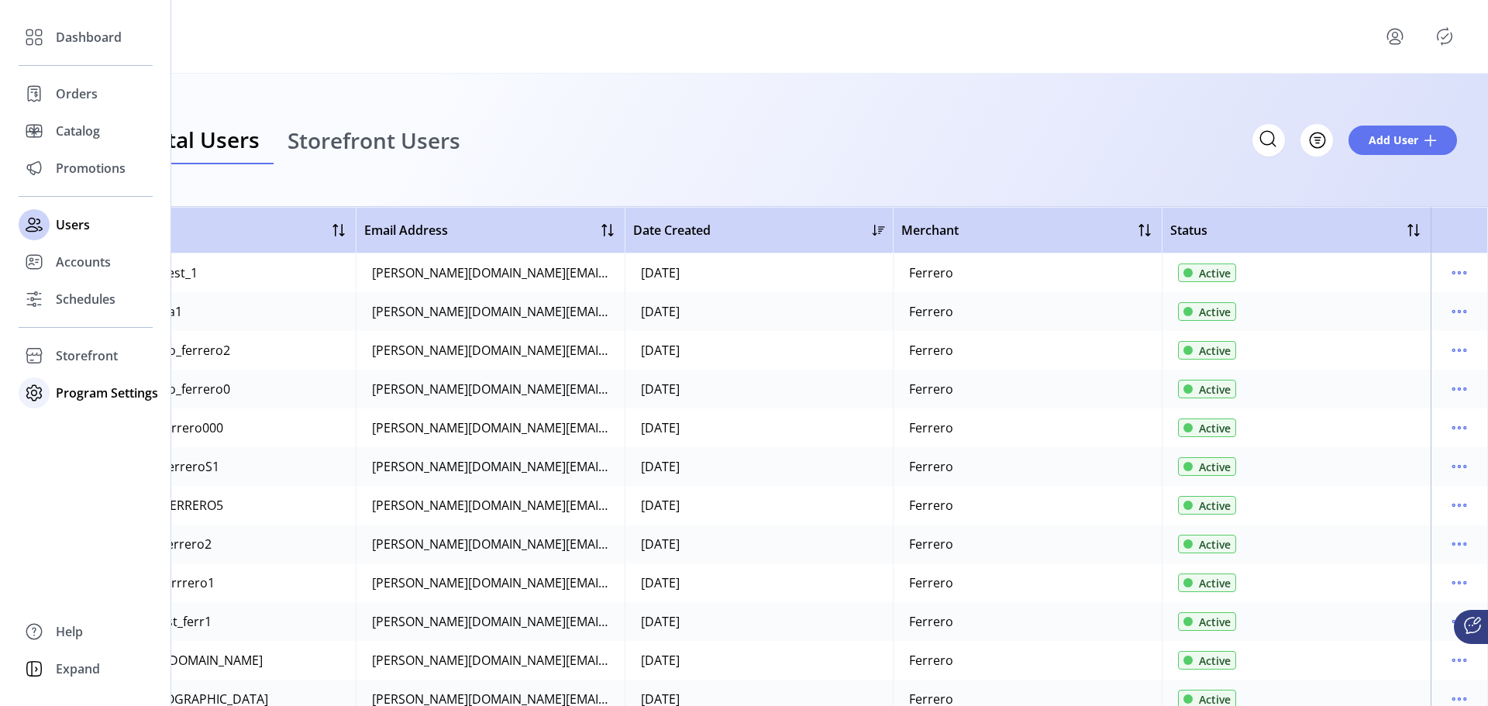
click at [33, 393] on icon at bounding box center [34, 393] width 25 height 25
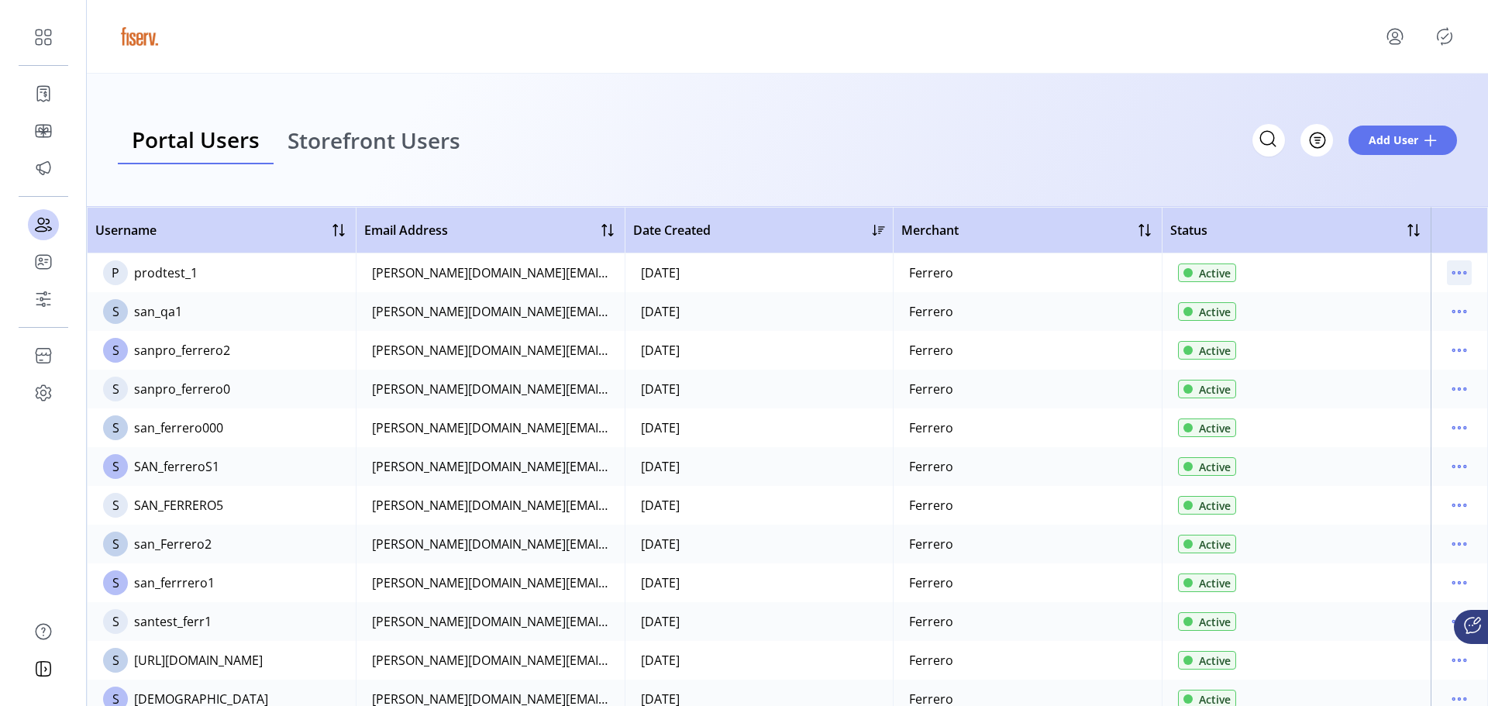
click at [1459, 272] on icon "menu" at bounding box center [1460, 273] width 2 height 2
click at [1412, 305] on span "Edit Details" at bounding box center [1387, 303] width 129 height 12
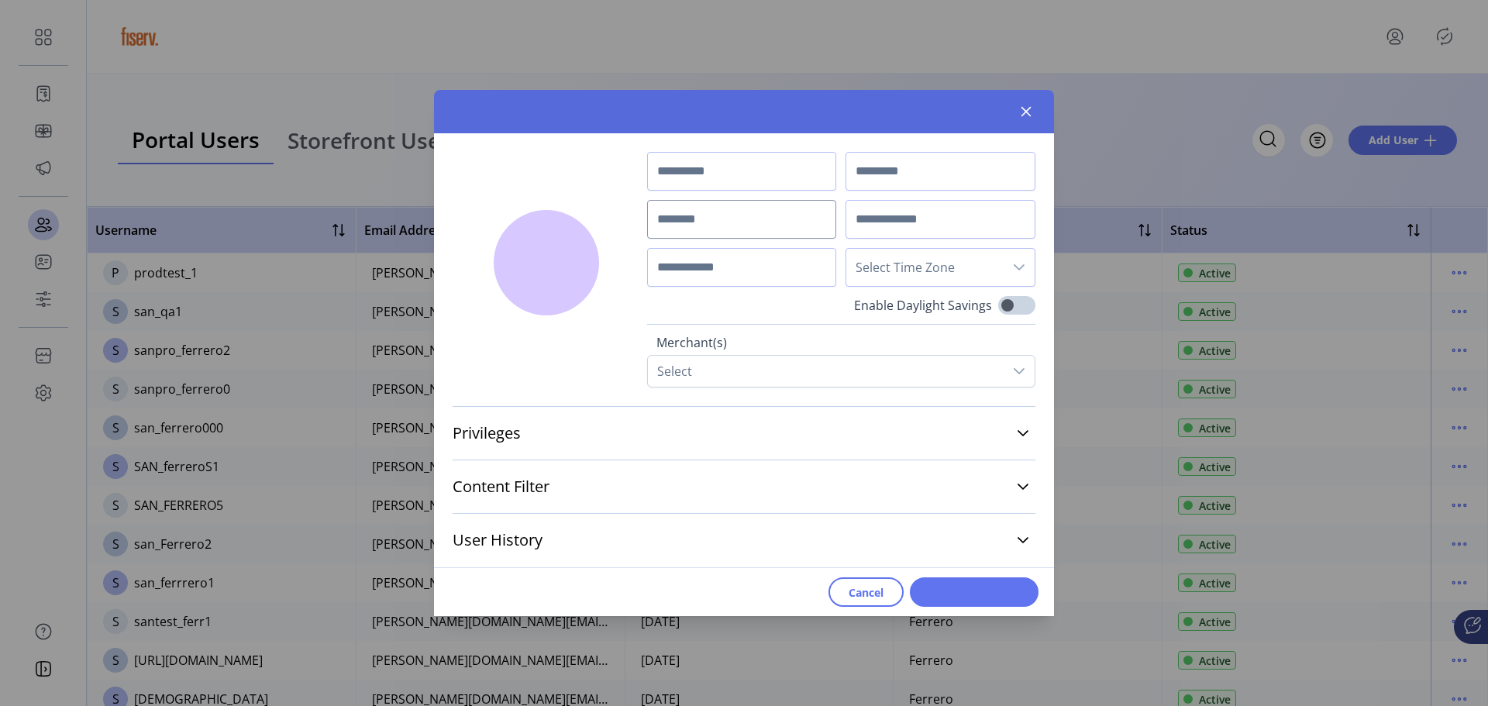
type input "*******"
type input "**********"
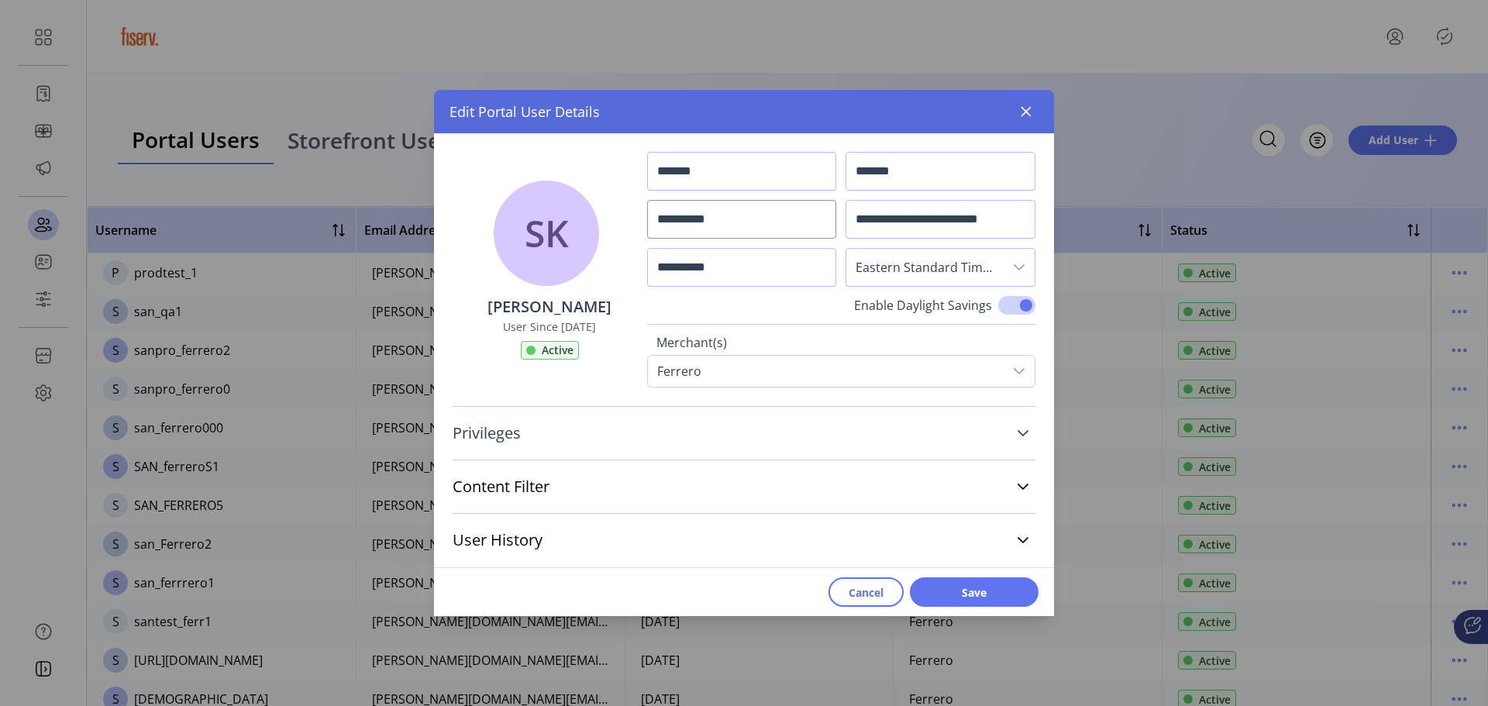
click at [526, 443] on link "Privileges" at bounding box center [744, 433] width 583 height 34
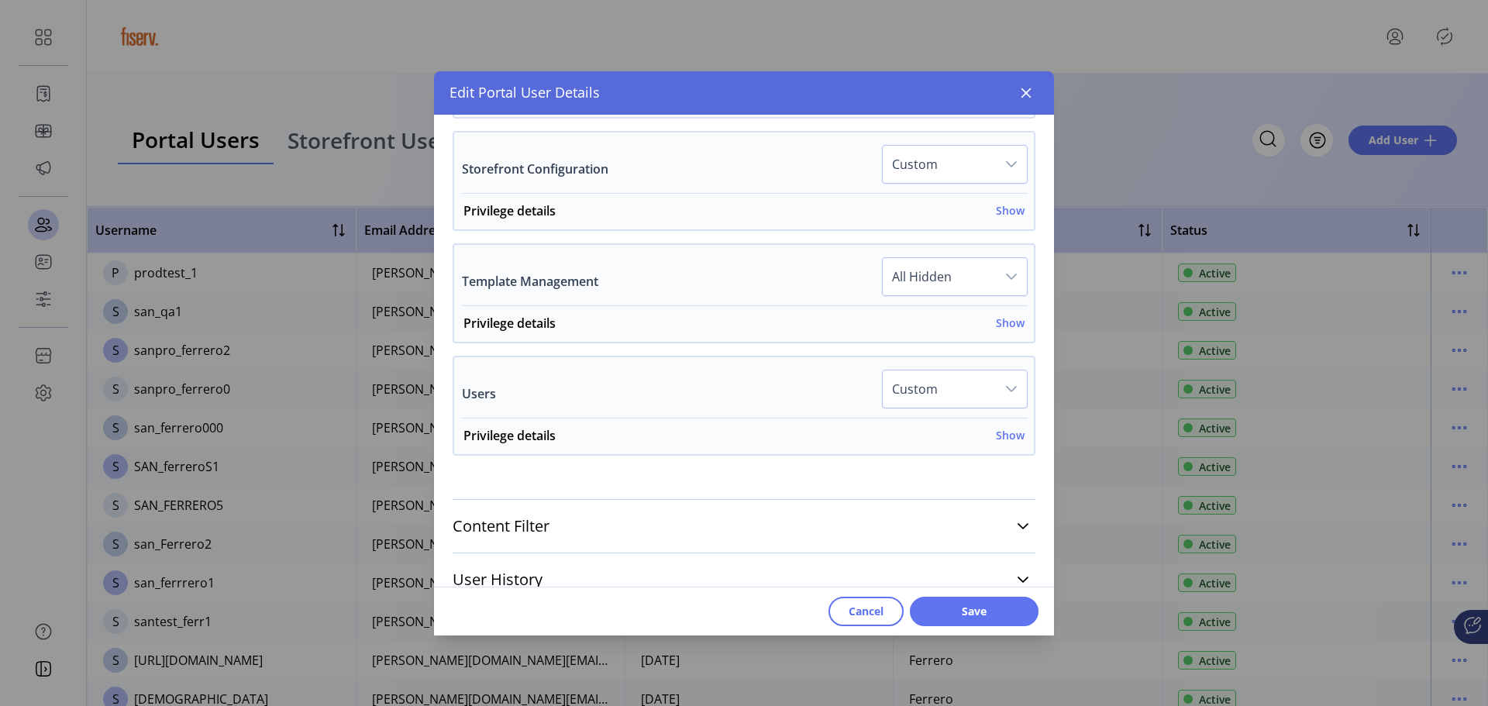
scroll to position [1122, 0]
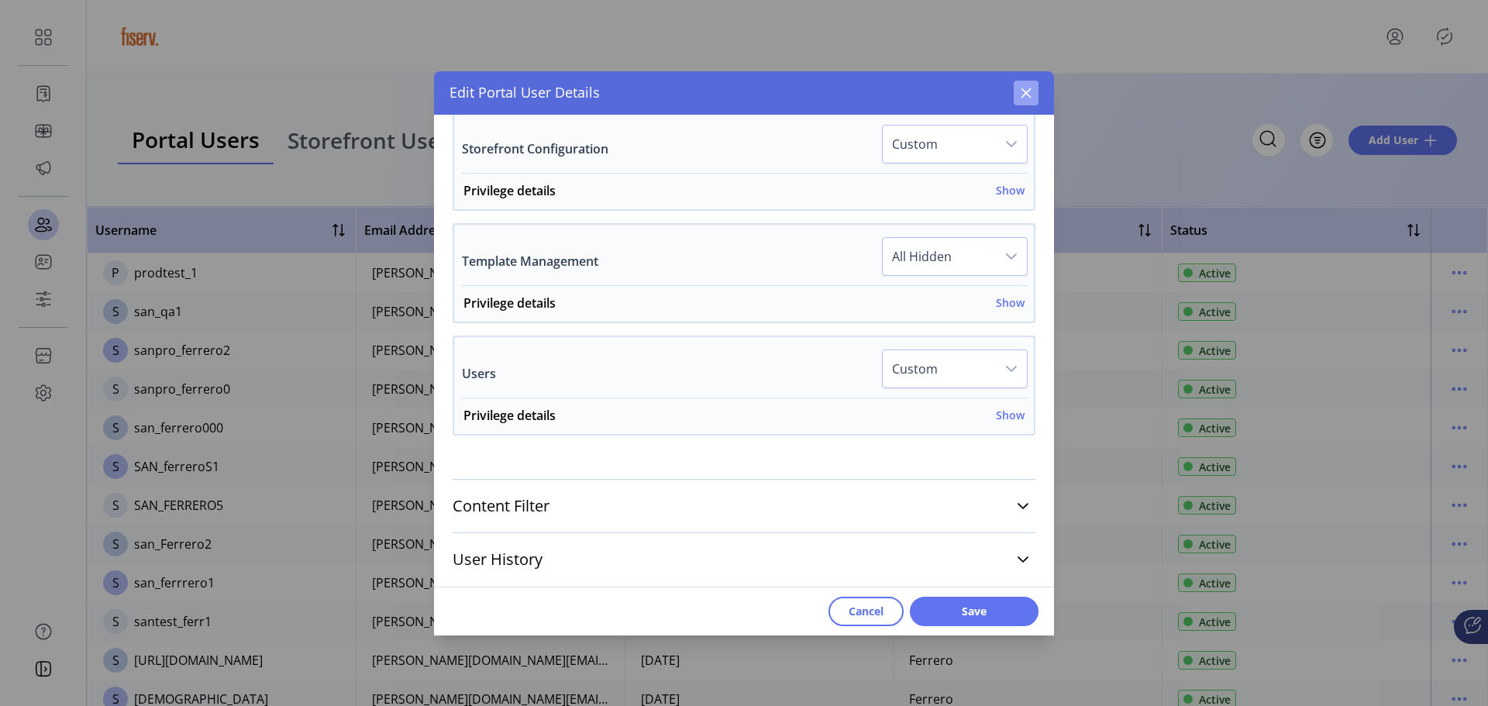
click at [1031, 91] on icon "button" at bounding box center [1026, 93] width 12 height 12
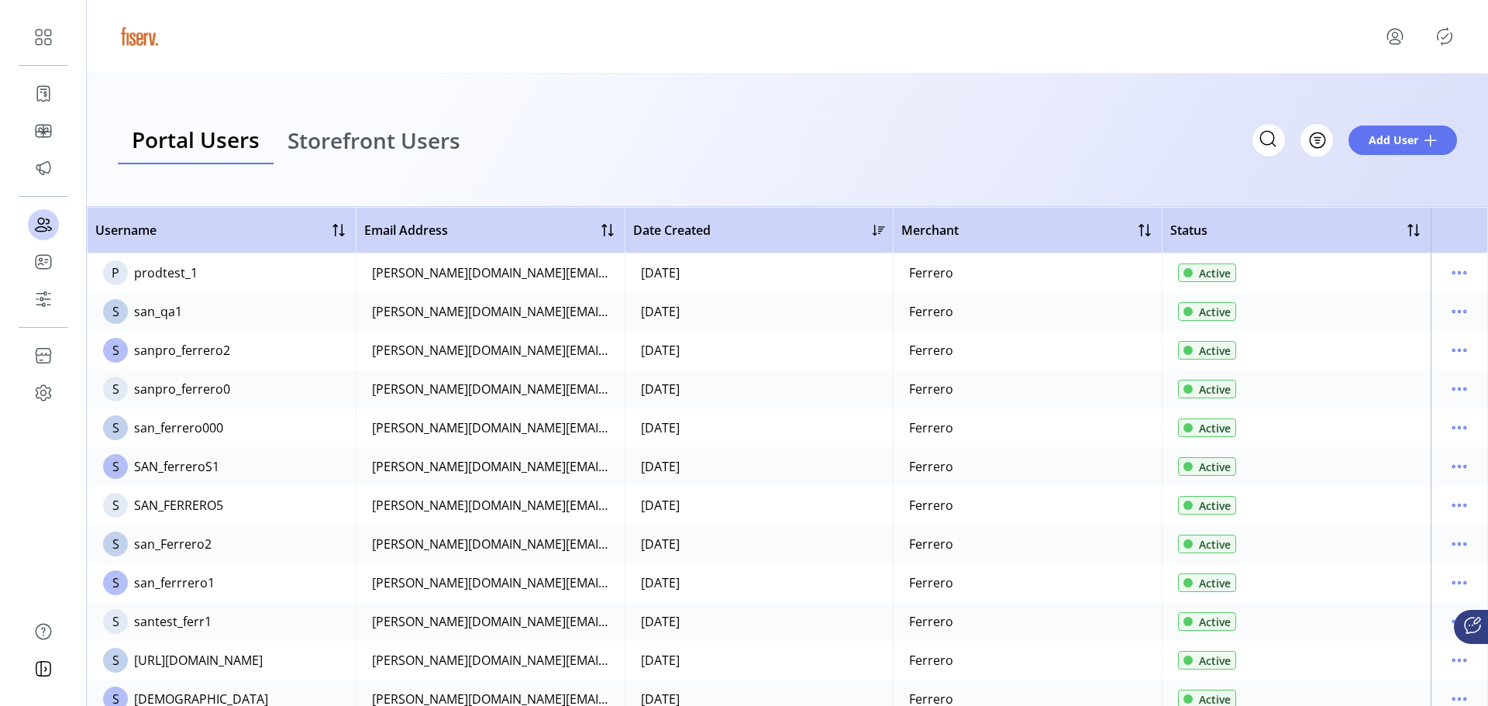
scroll to position [2804, 0]
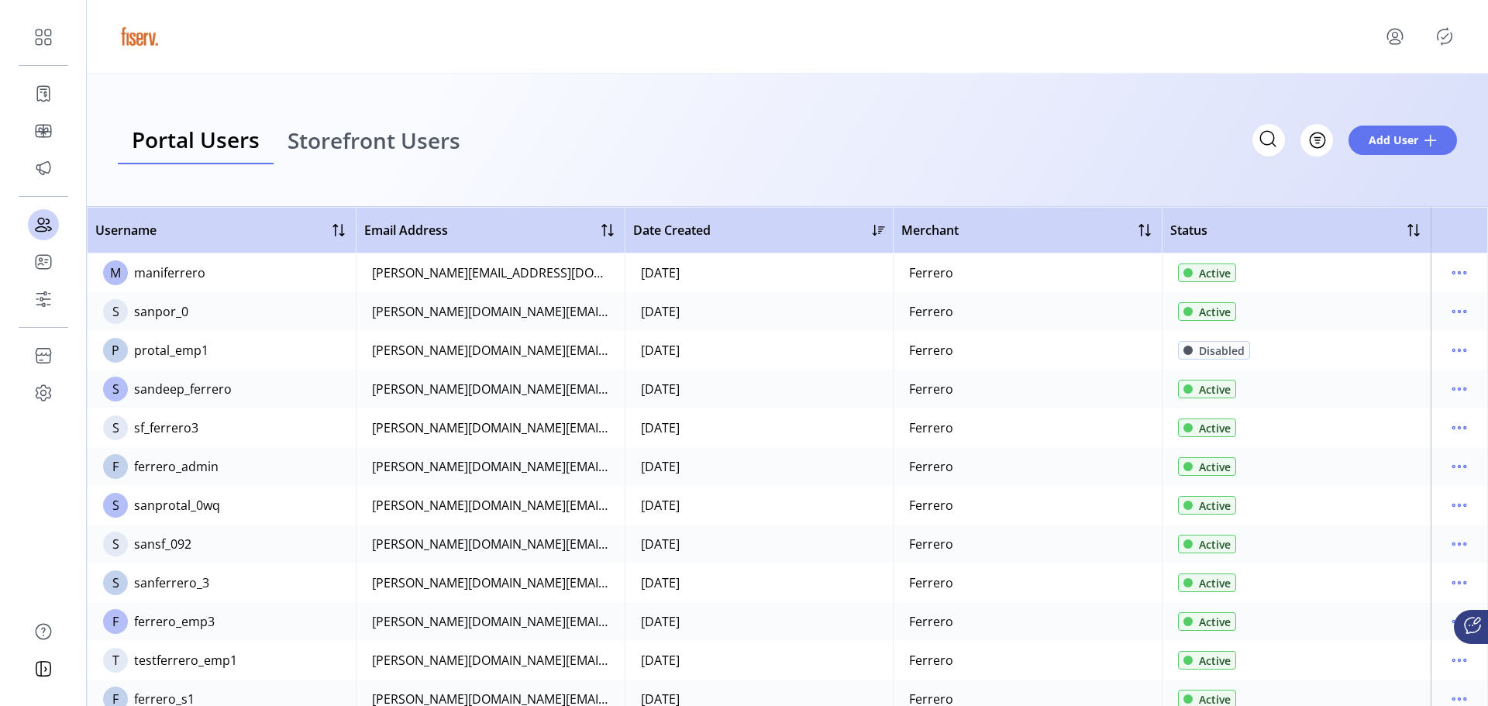
scroll to position [595, 0]
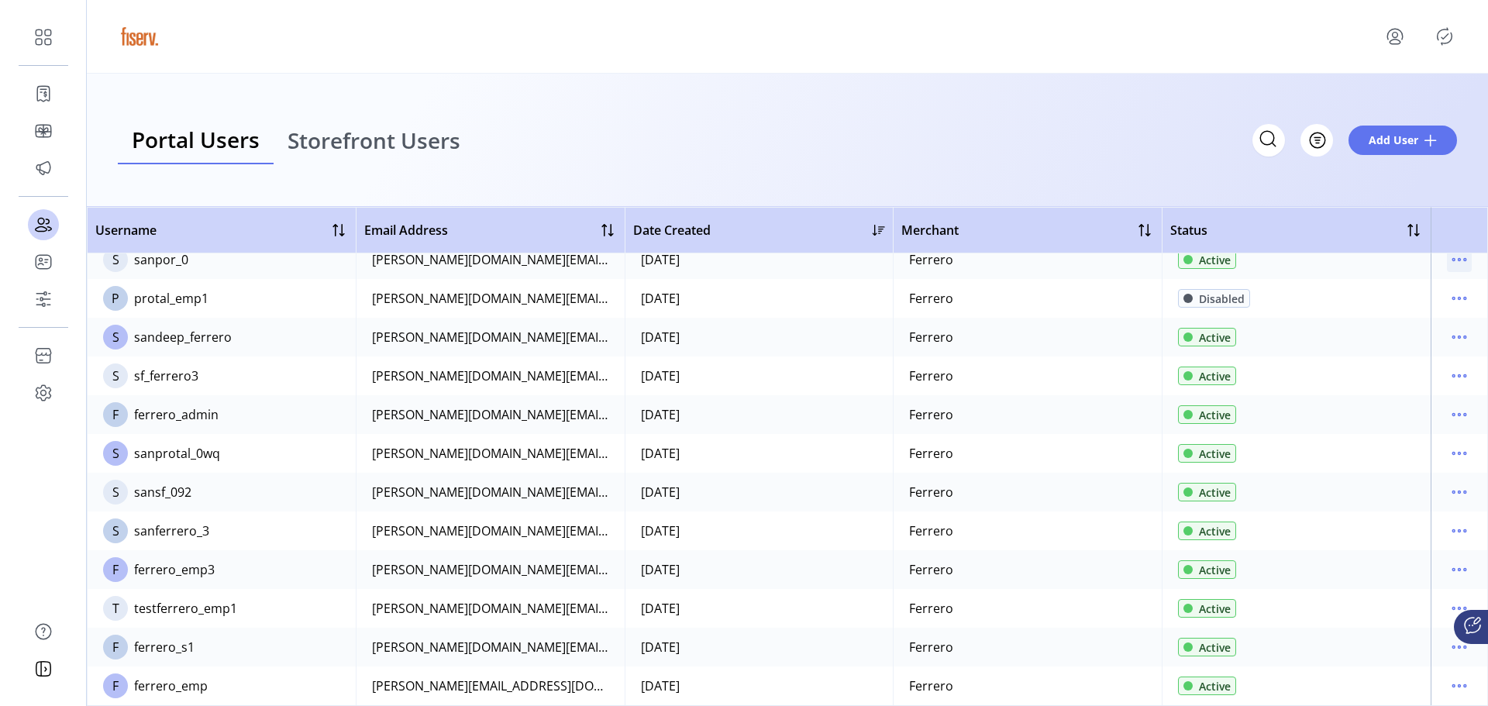
click at [1454, 260] on icon "menu" at bounding box center [1459, 259] width 25 height 25
click at [1386, 296] on span "Edit Details" at bounding box center [1387, 290] width 129 height 12
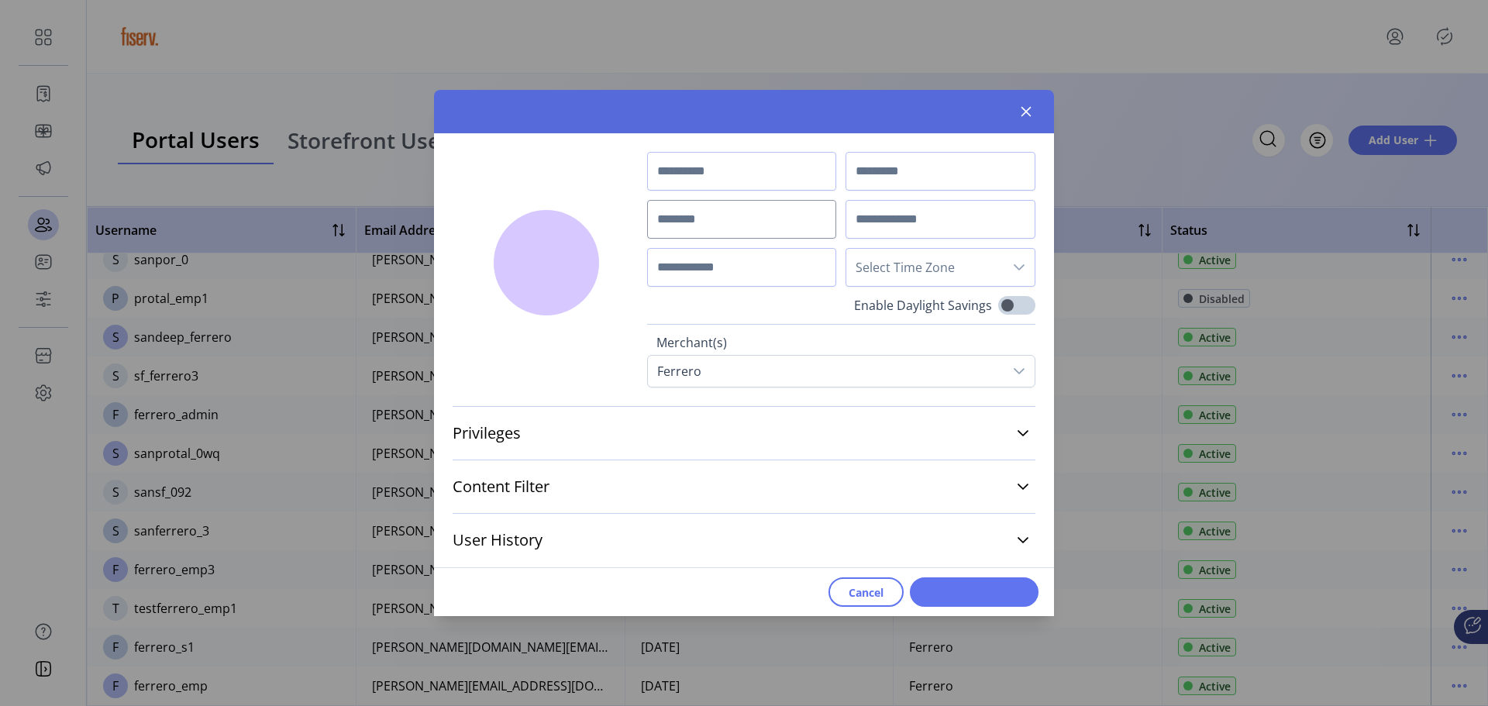
type input "*******"
type input "****"
type input "********"
type input "**********"
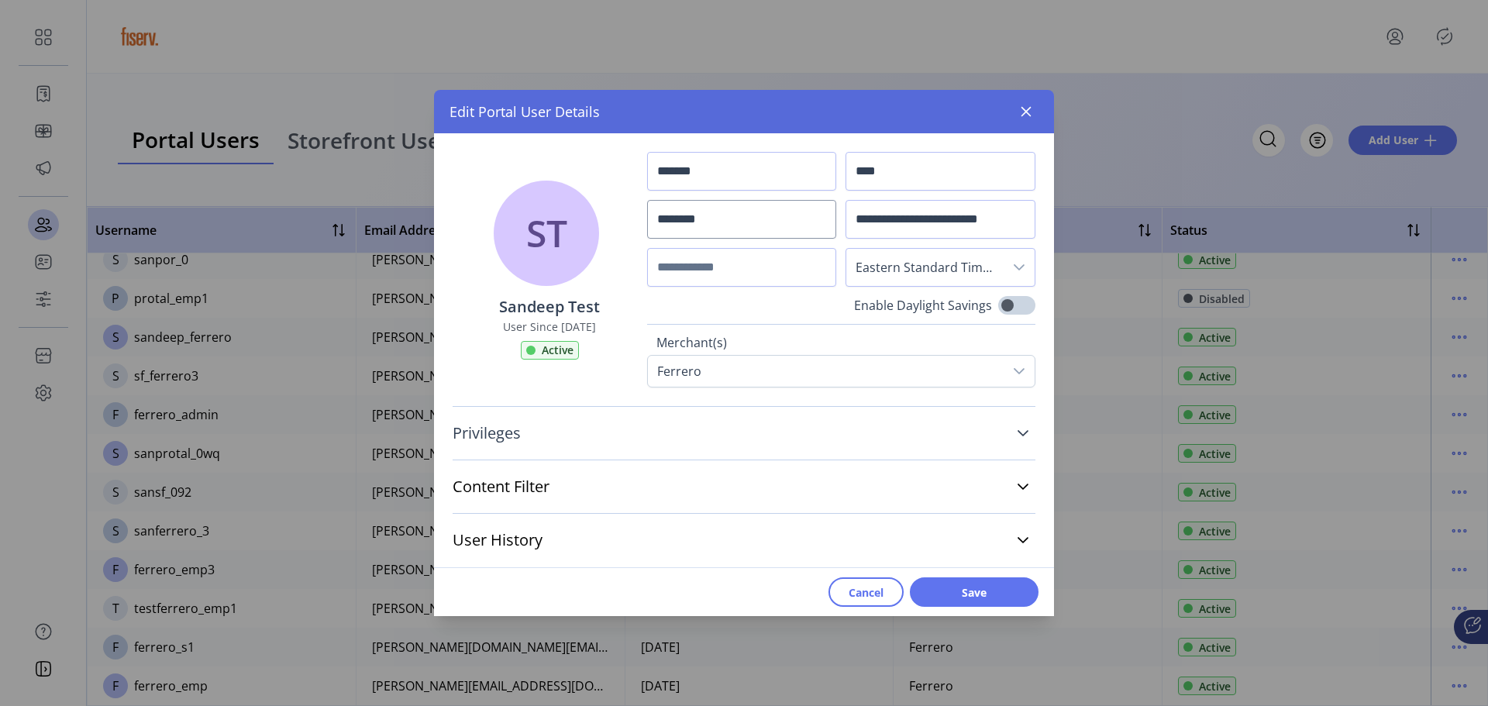
click at [531, 437] on link "Privileges" at bounding box center [744, 433] width 583 height 34
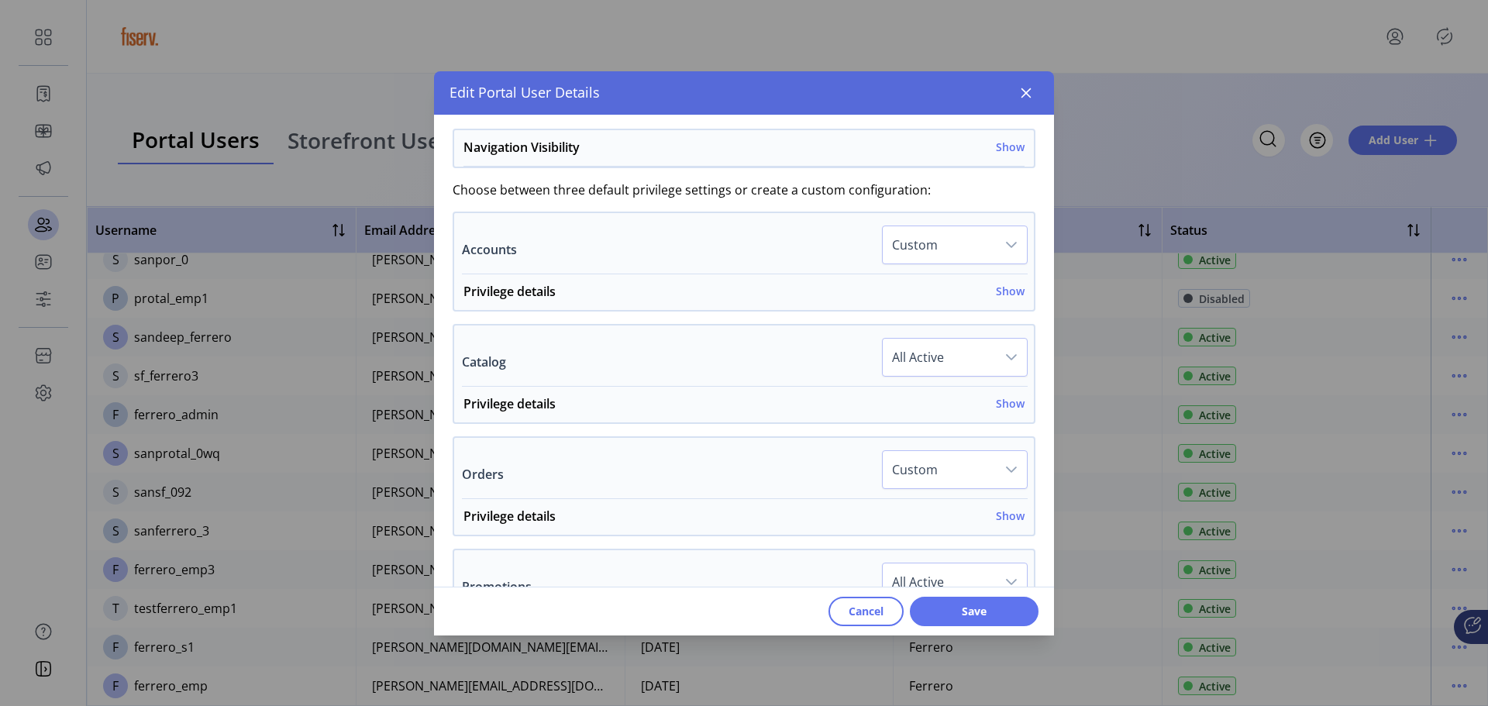
scroll to position [269, 0]
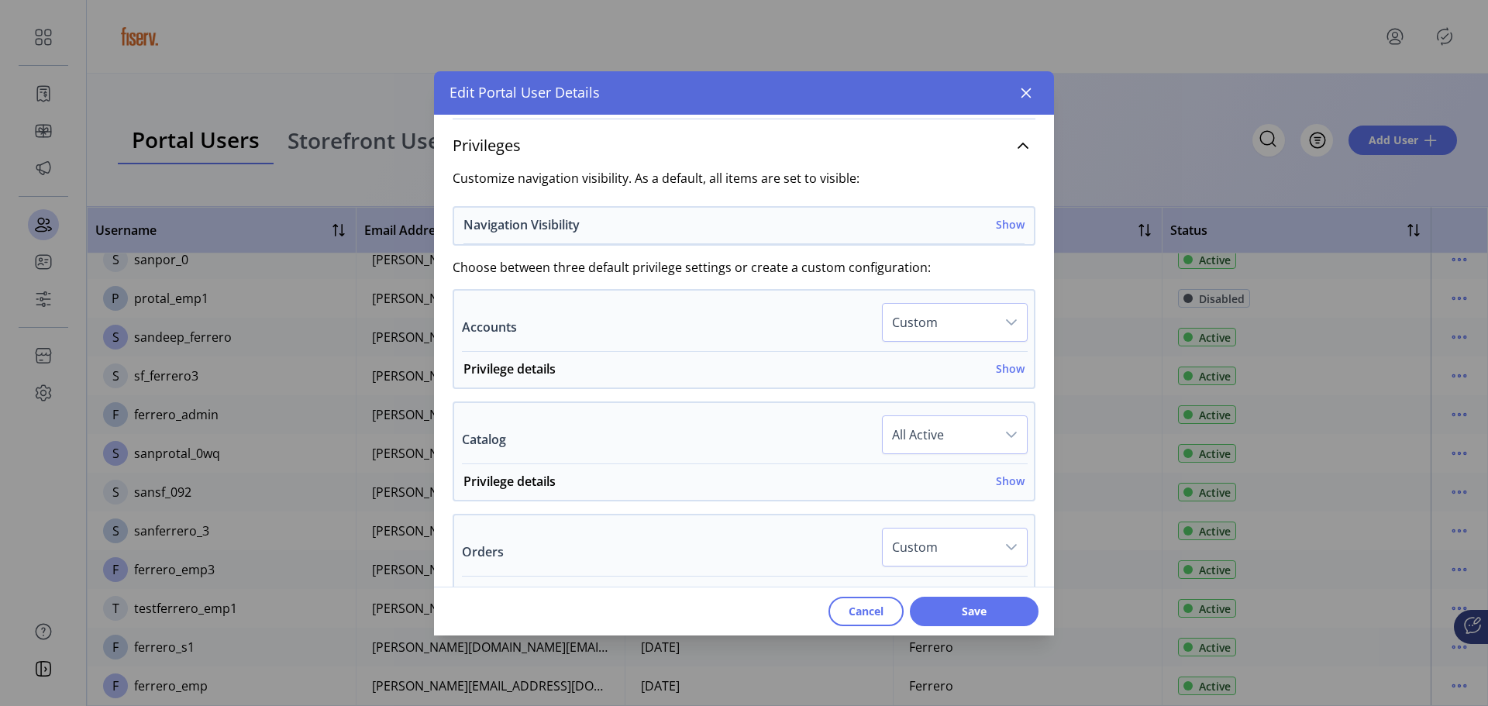
click at [997, 228] on h6 "Show" at bounding box center [1010, 224] width 29 height 16
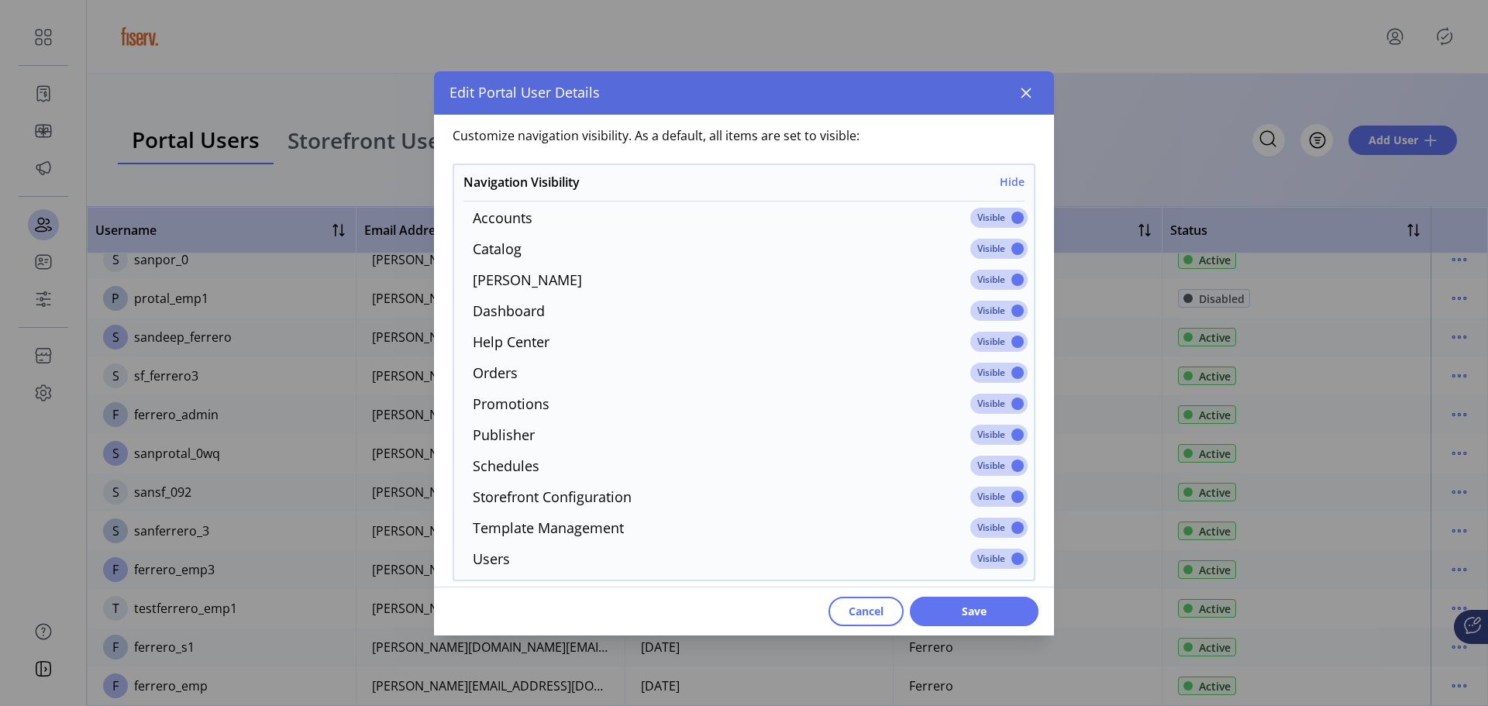
scroll to position [347, 0]
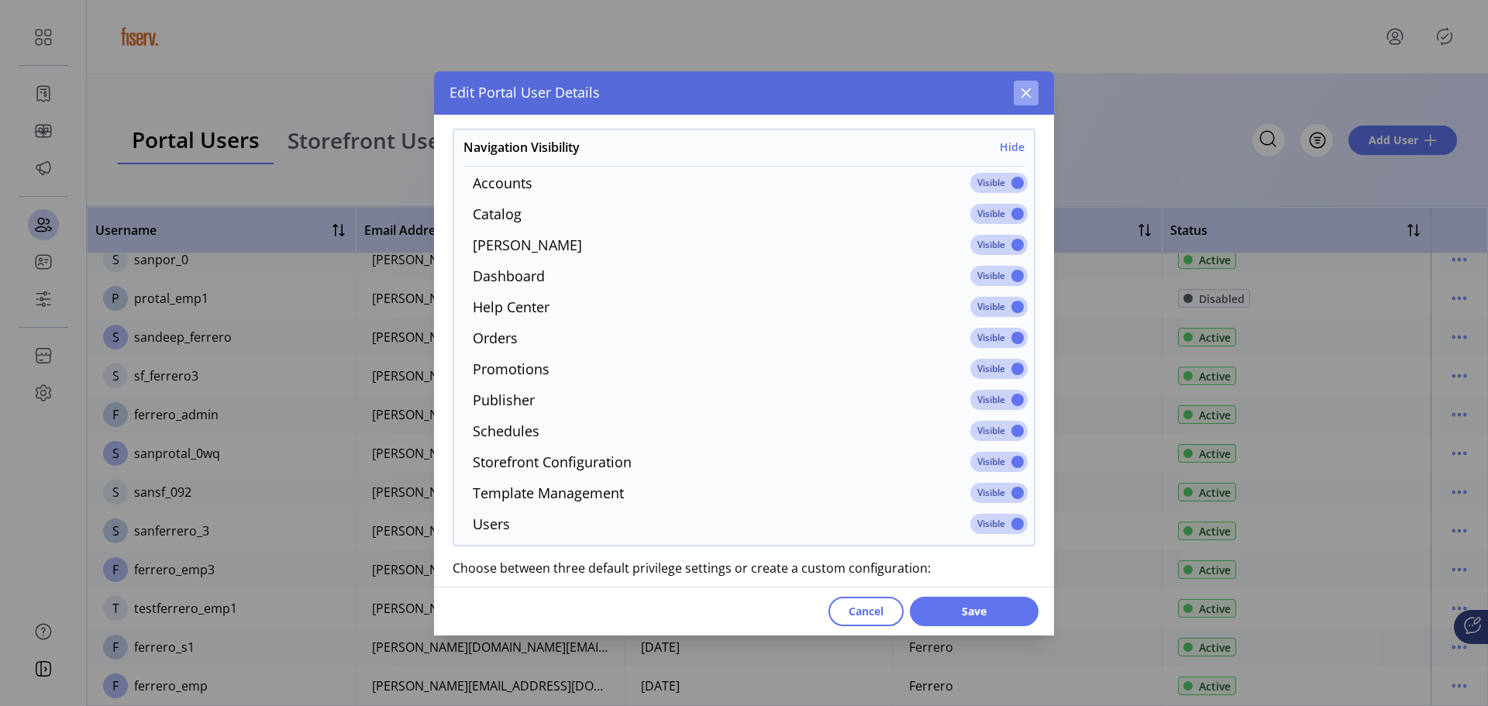
click at [1024, 90] on icon "button" at bounding box center [1027, 93] width 10 height 10
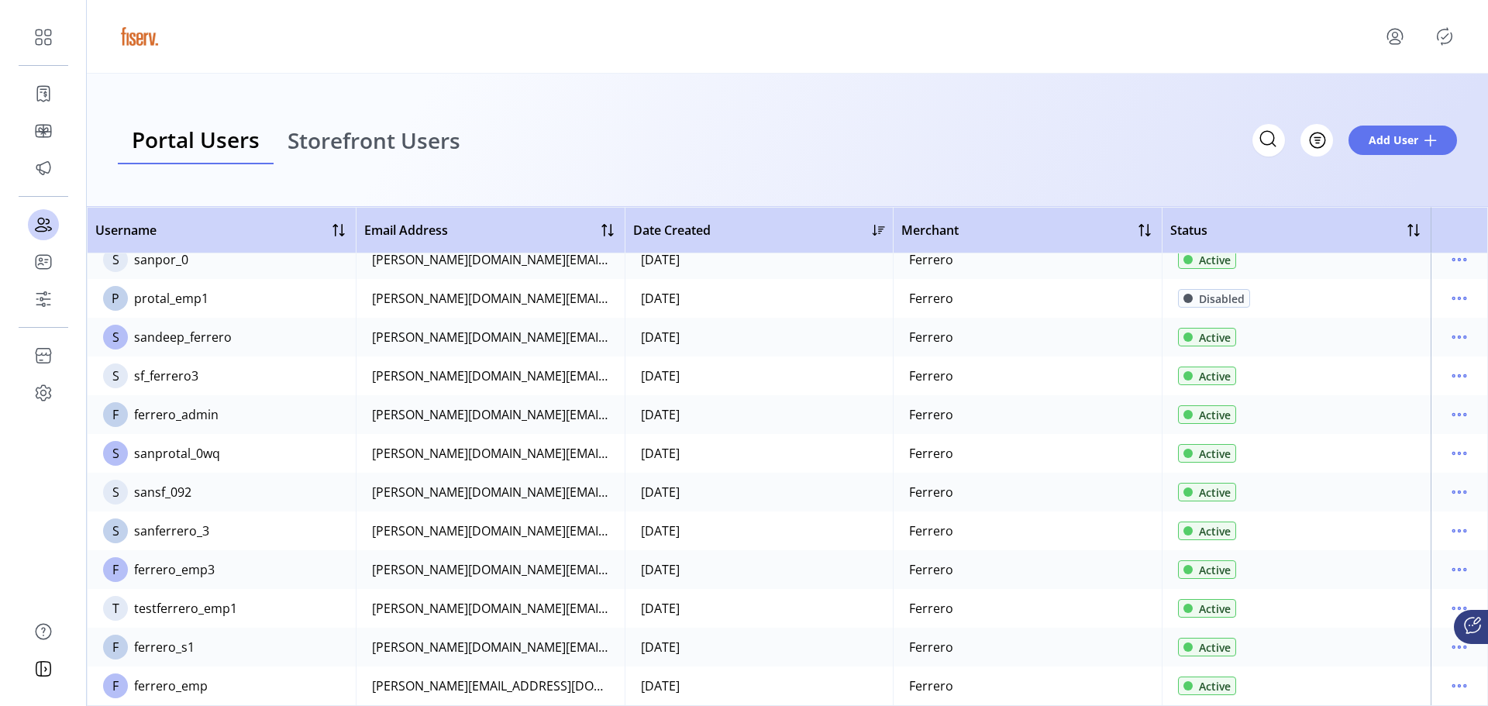
click at [354, 146] on span "Storefront Users" at bounding box center [374, 140] width 173 height 22
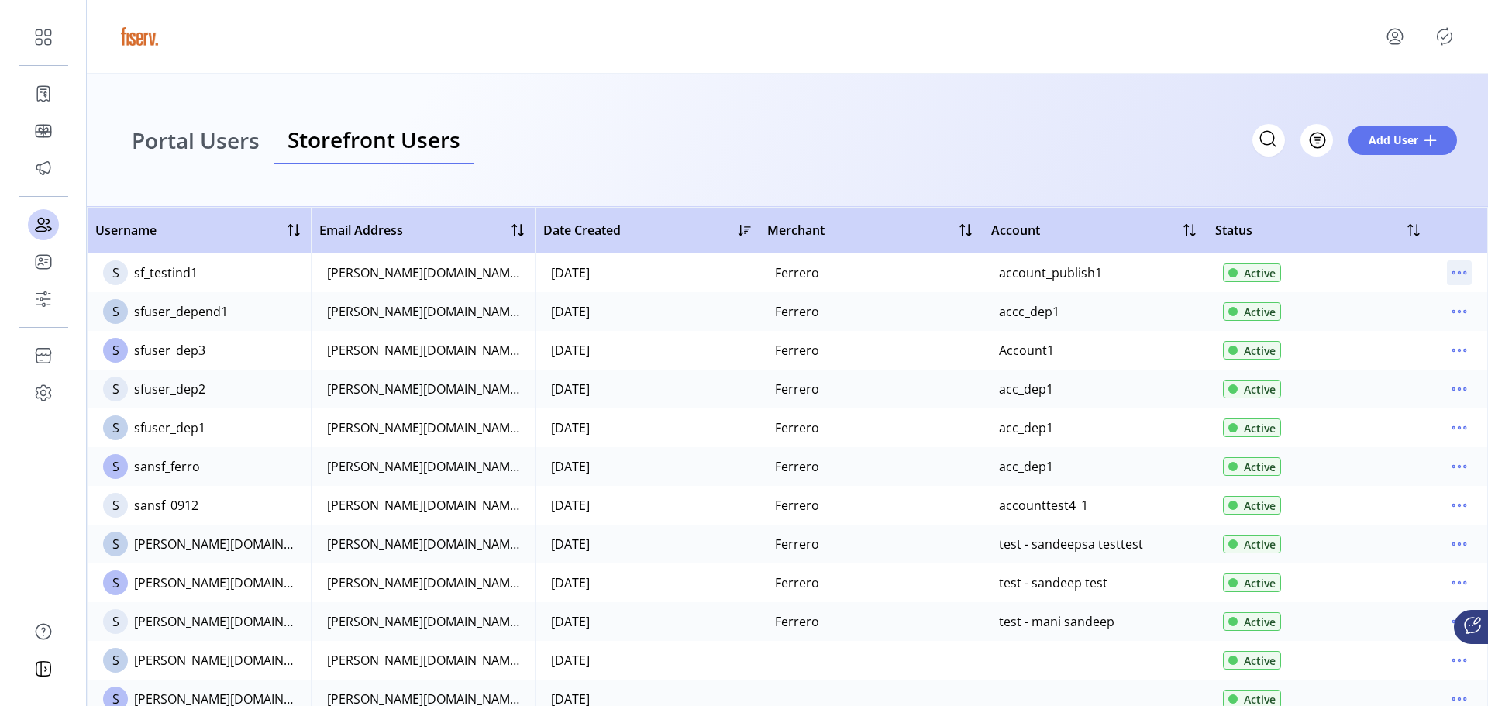
click at [1464, 274] on icon "menu" at bounding box center [1465, 273] width 2 height 2
click at [1389, 308] on span "Edit Details" at bounding box center [1387, 303] width 129 height 12
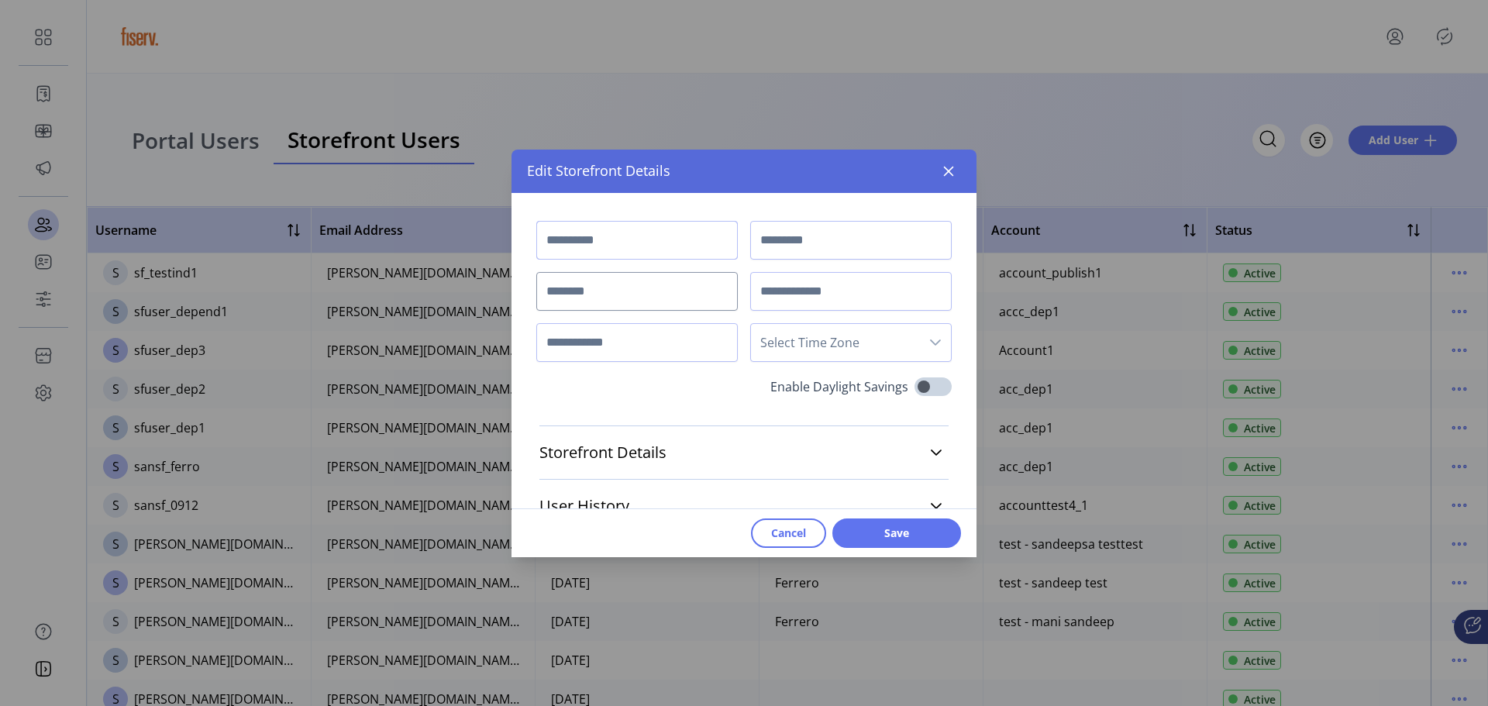
type input "*******"
type input "****"
type input "**********"
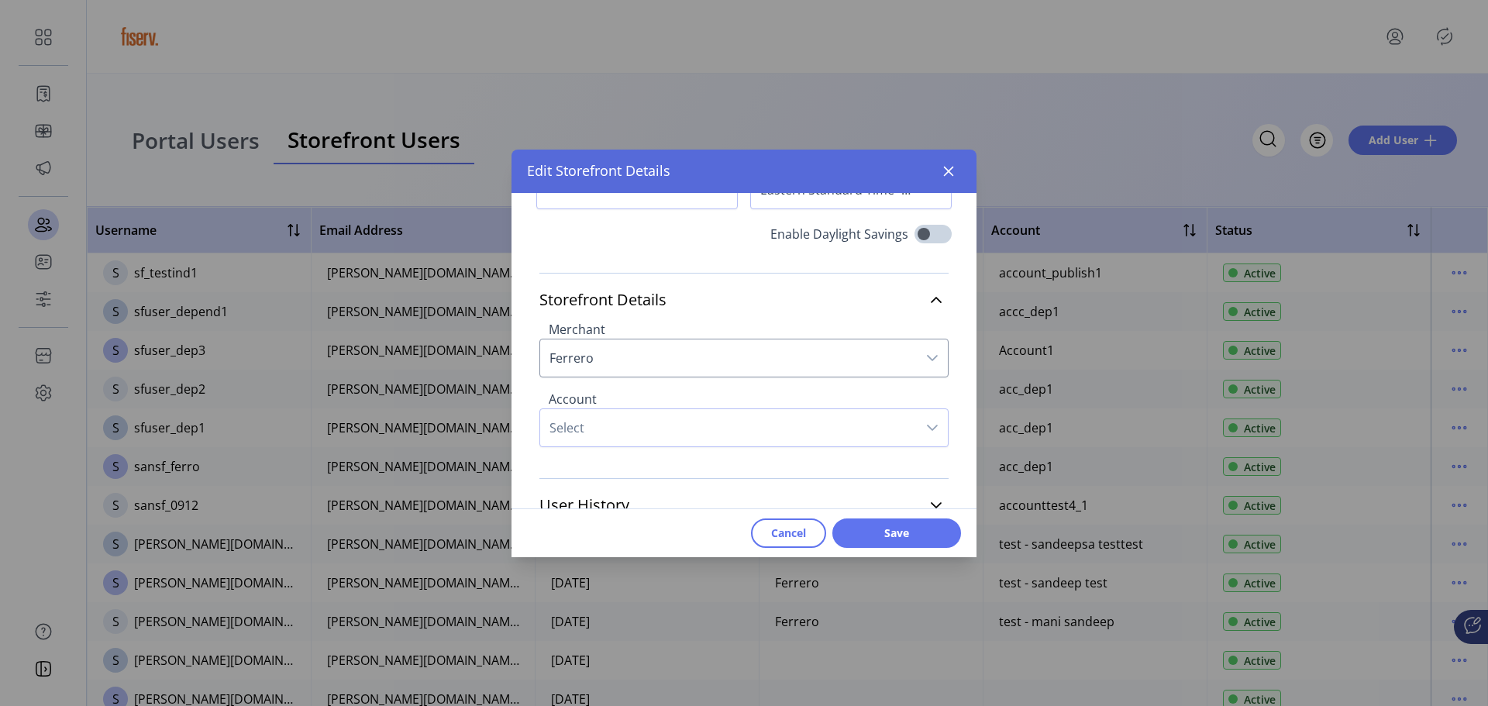
scroll to position [158, 0]
click at [947, 168] on icon "button" at bounding box center [949, 171] width 12 height 12
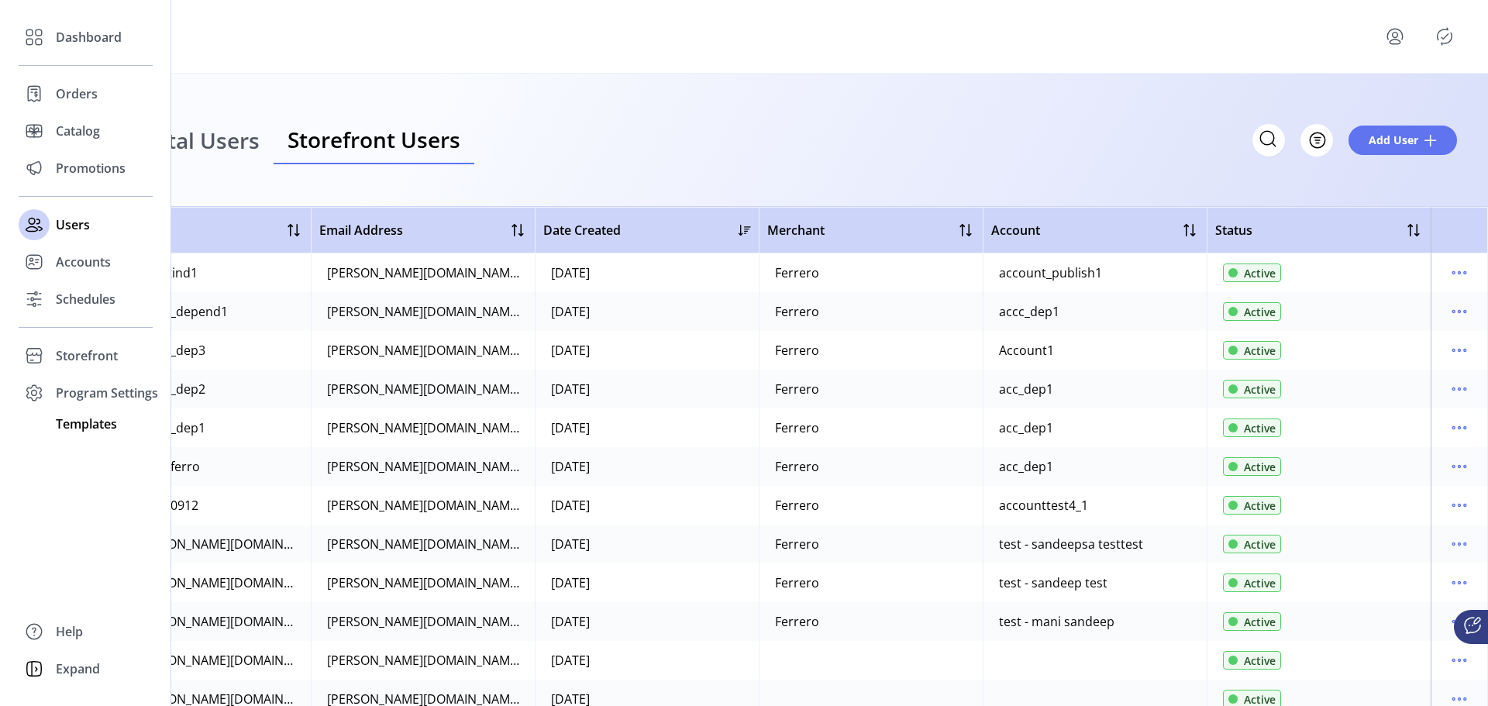
click at [70, 429] on span "Templates" at bounding box center [86, 424] width 61 height 19
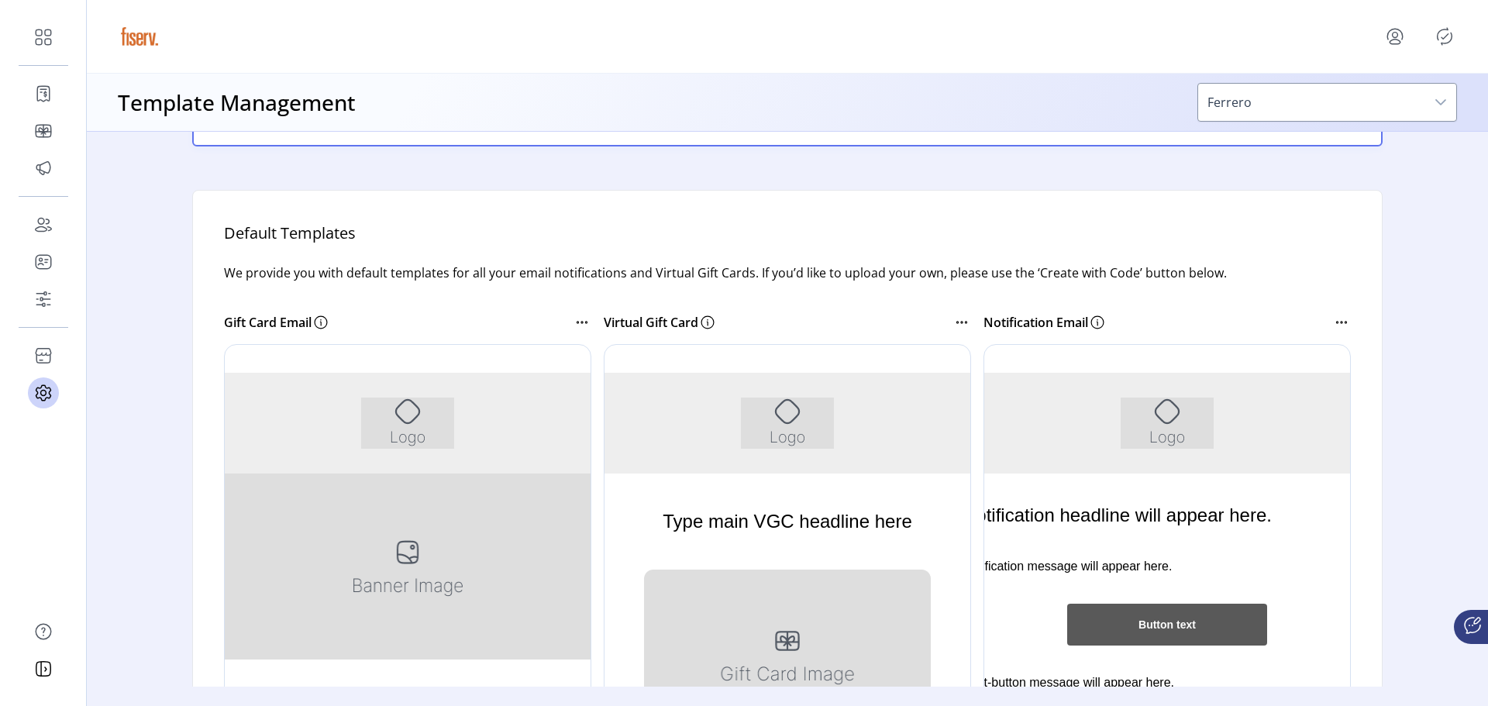
scroll to position [155, 0]
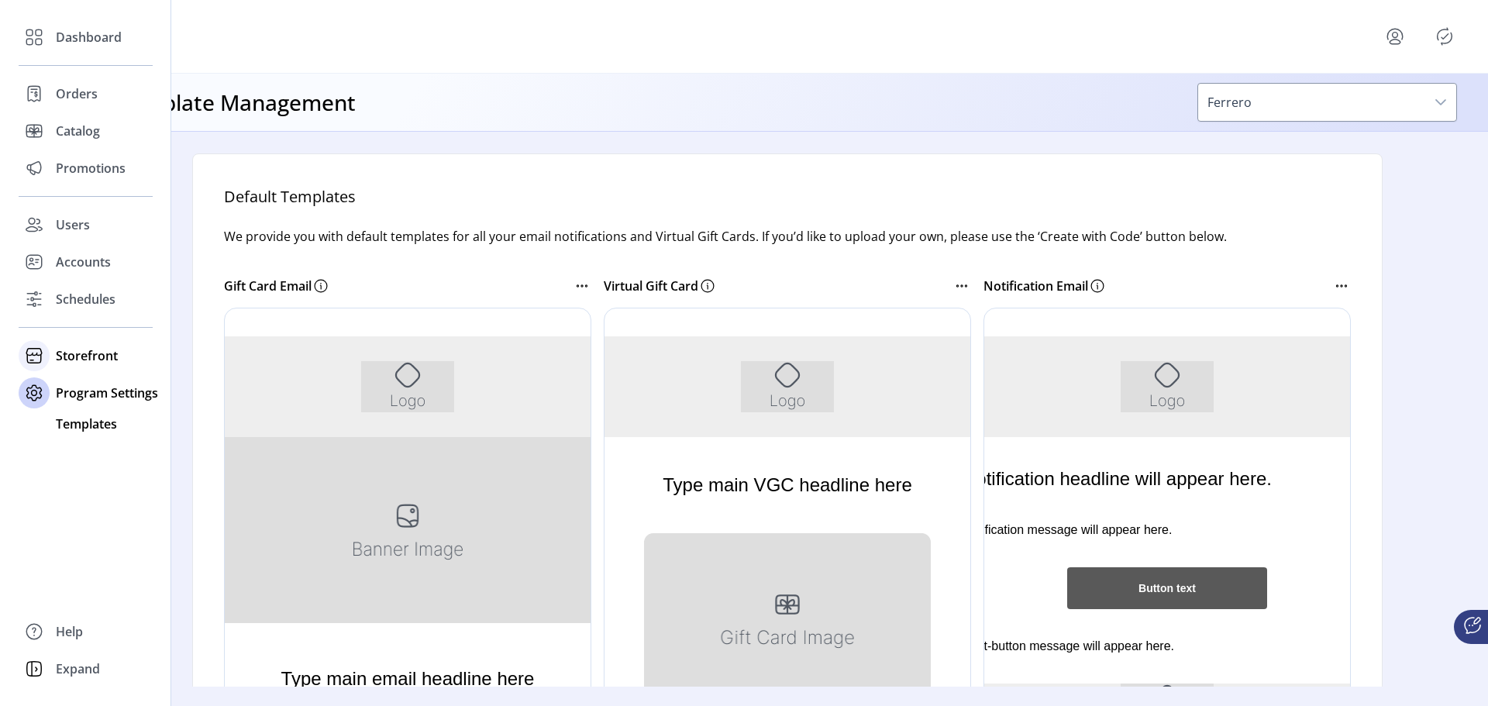
click at [73, 354] on span "Storefront" at bounding box center [87, 356] width 62 height 19
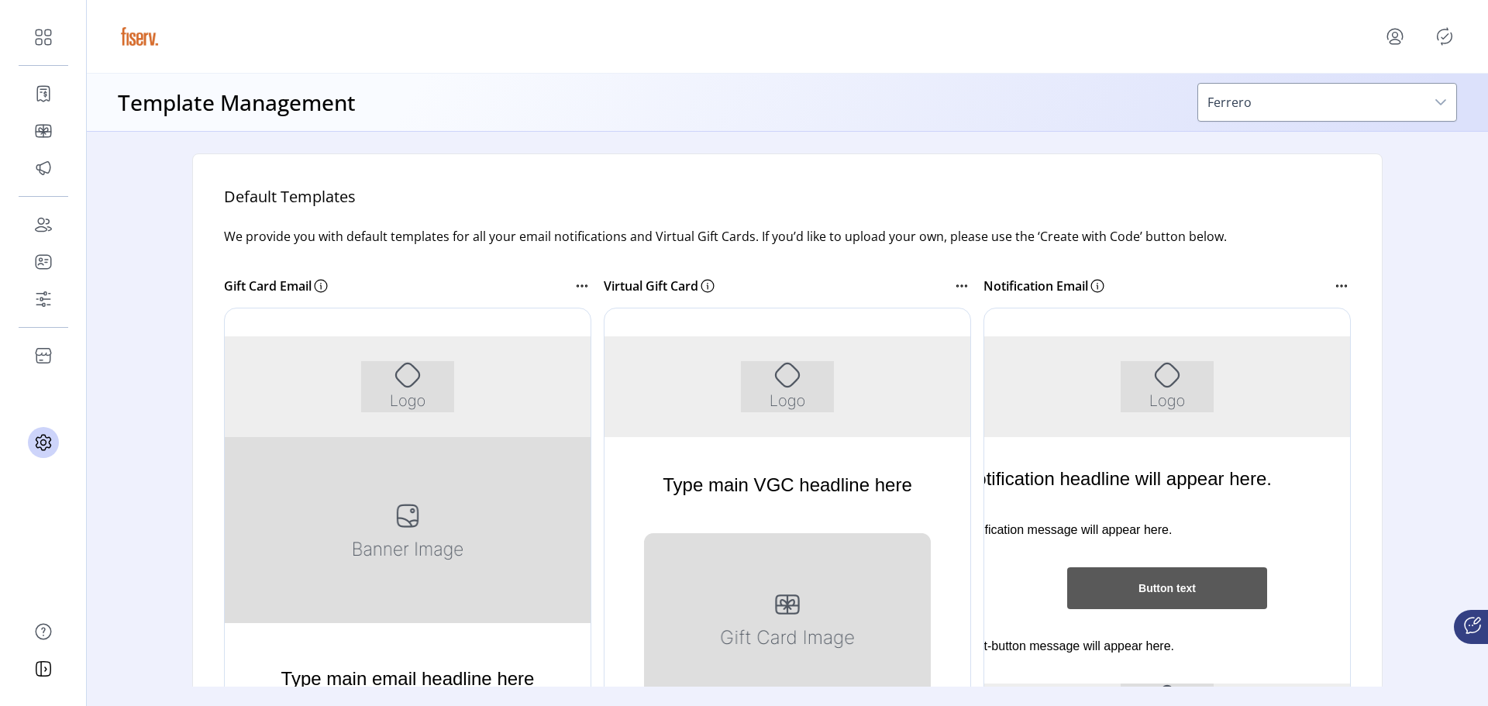
click at [1399, 36] on icon "menu" at bounding box center [1395, 36] width 25 height 25
click at [1378, 76] on span "Profile" at bounding box center [1364, 79] width 116 height 12
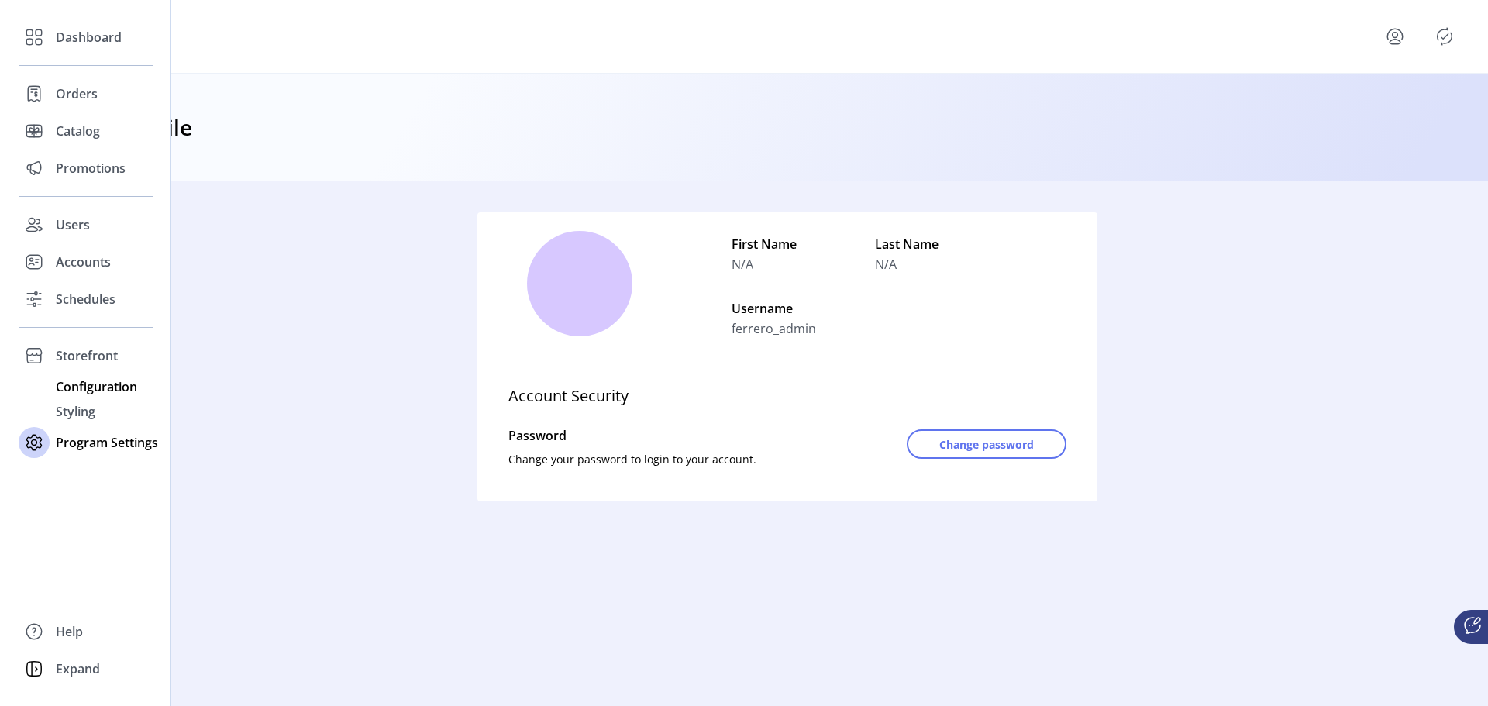
click at [92, 392] on span "Configuration" at bounding box center [96, 387] width 81 height 19
click at [95, 382] on span "Configuration" at bounding box center [96, 387] width 81 height 19
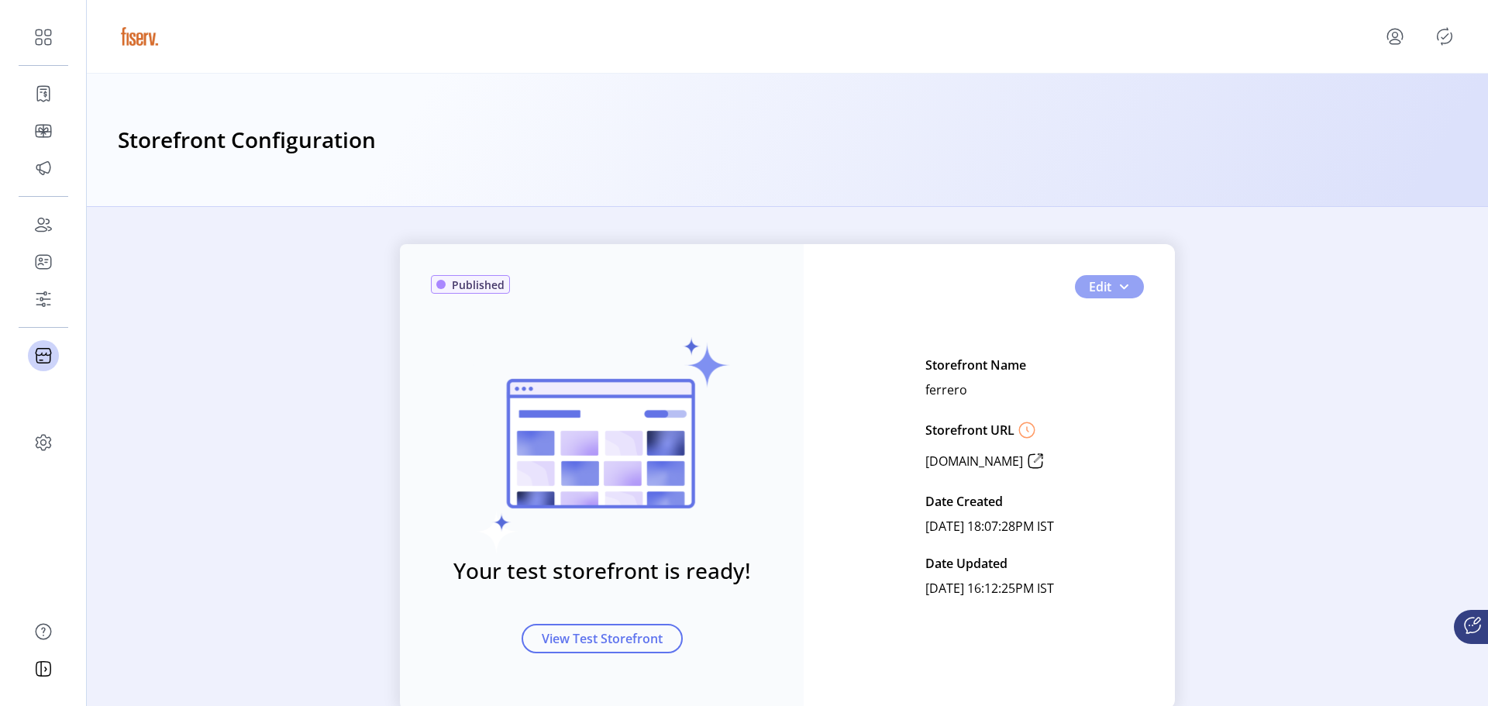
click at [1108, 291] on button "Edit" at bounding box center [1109, 286] width 69 height 23
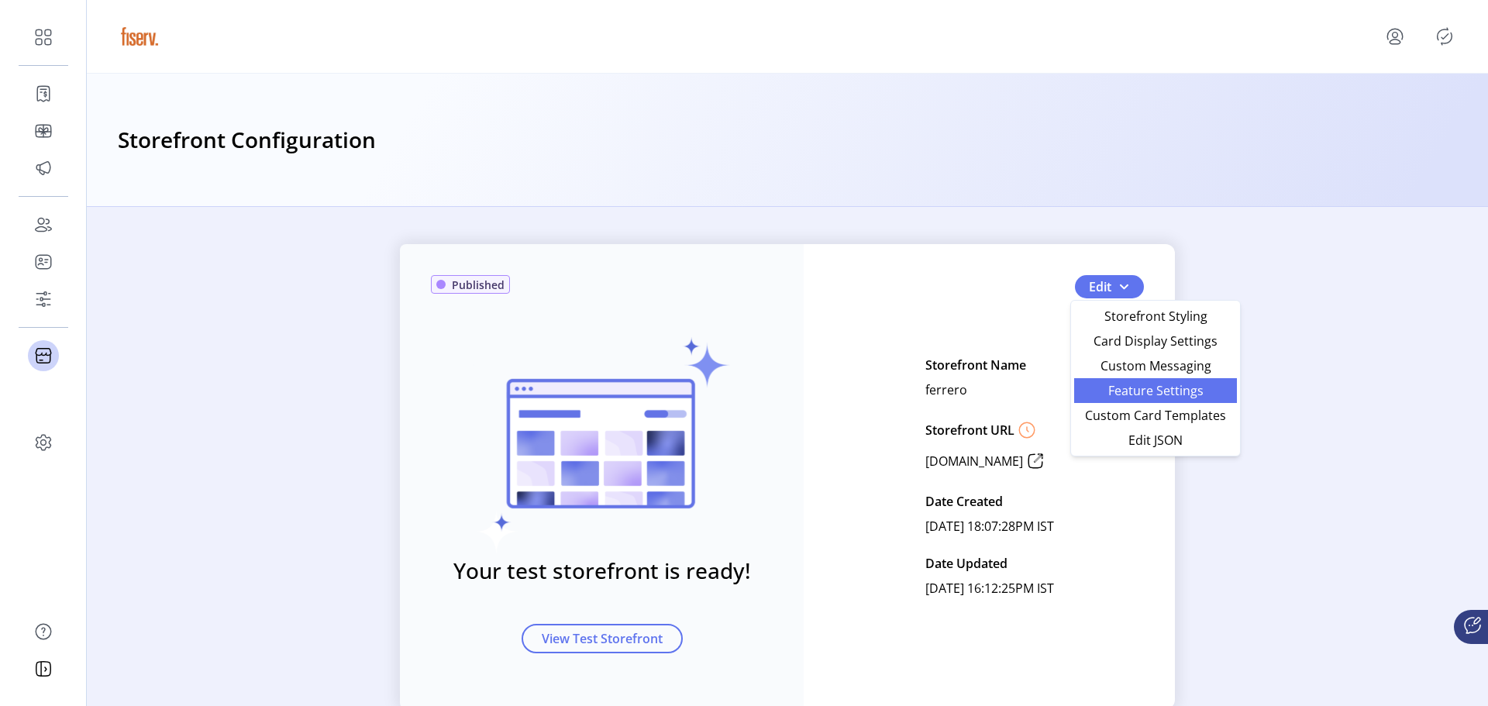
click at [1164, 395] on span "Feature Settings" at bounding box center [1156, 391] width 144 height 12
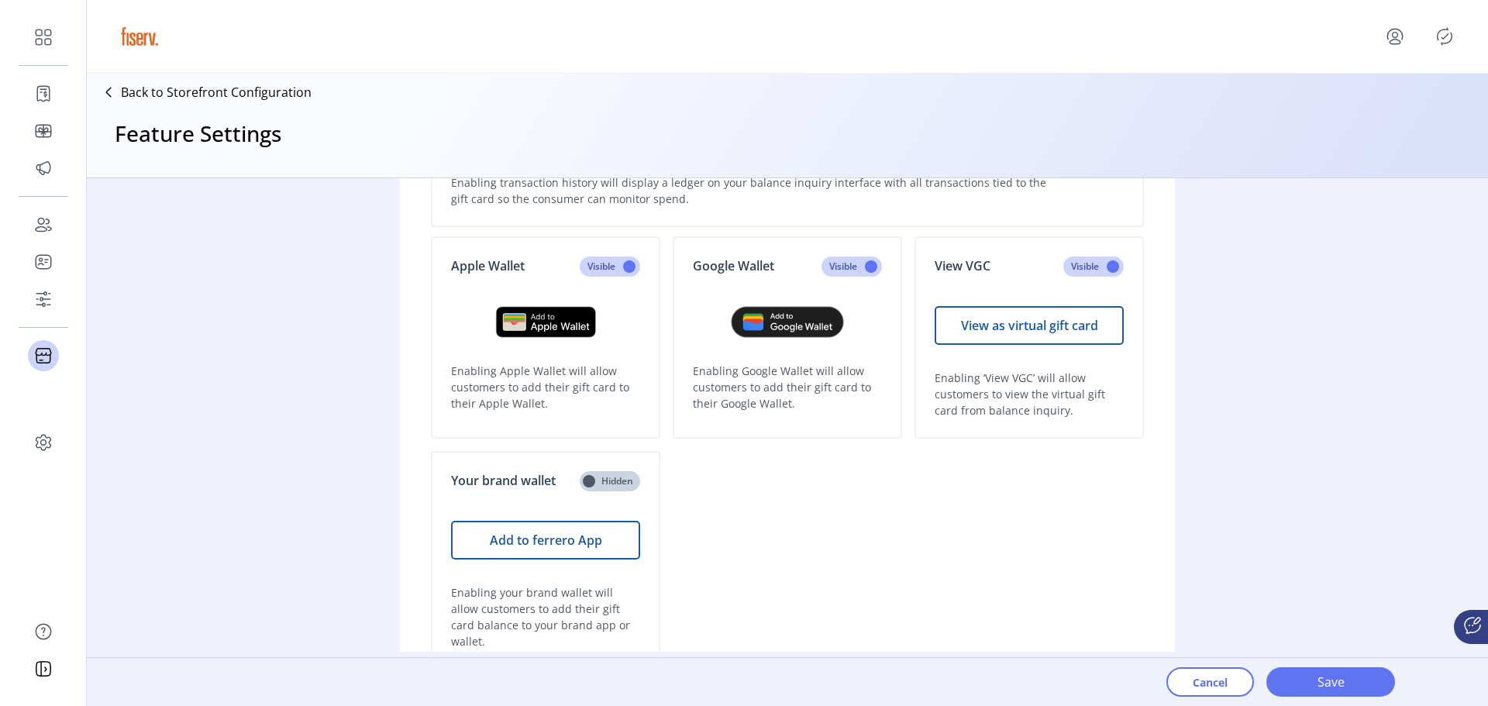
scroll to position [310, 0]
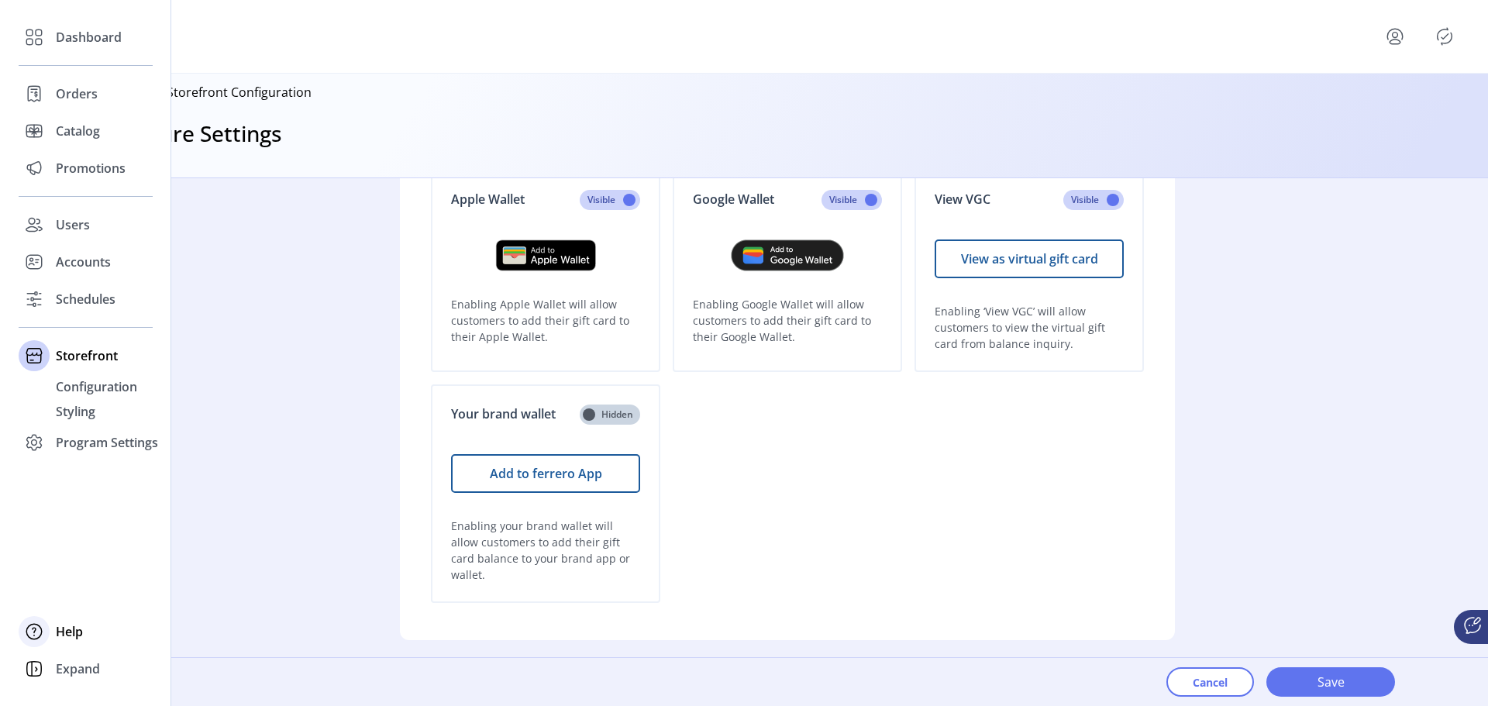
click at [35, 626] on icon at bounding box center [34, 631] width 25 height 25
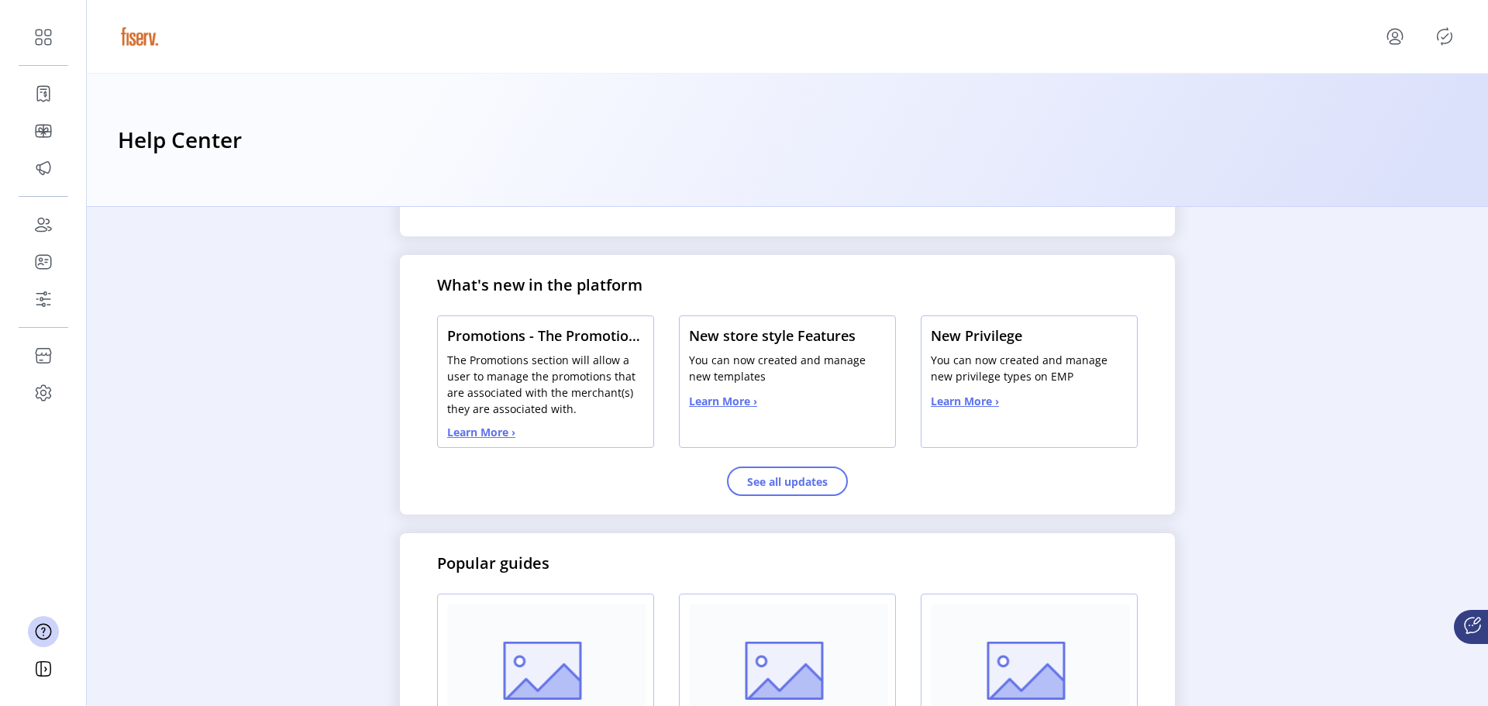
scroll to position [465, 0]
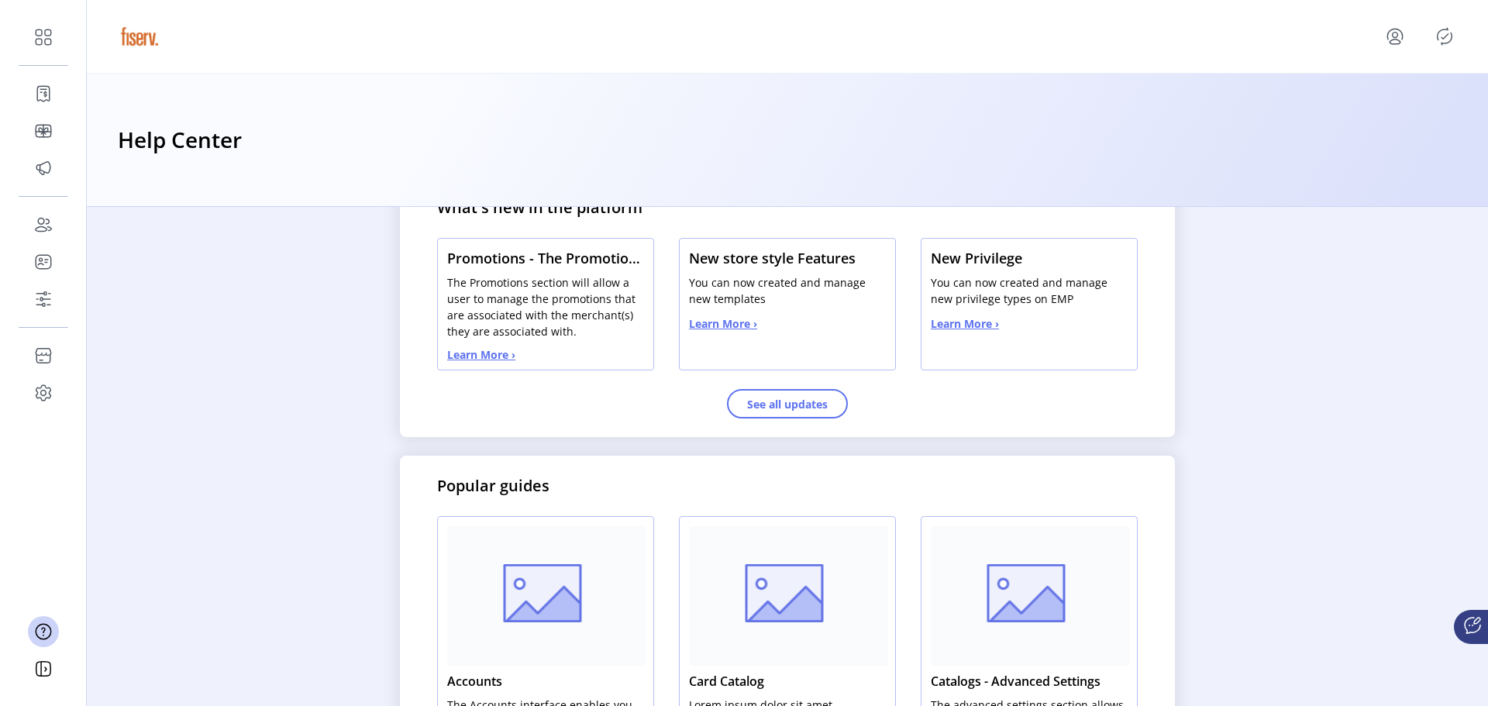
click at [1391, 33] on icon "menu" at bounding box center [1395, 36] width 25 height 25
click at [1381, 108] on span "Sign Out" at bounding box center [1364, 104] width 116 height 12
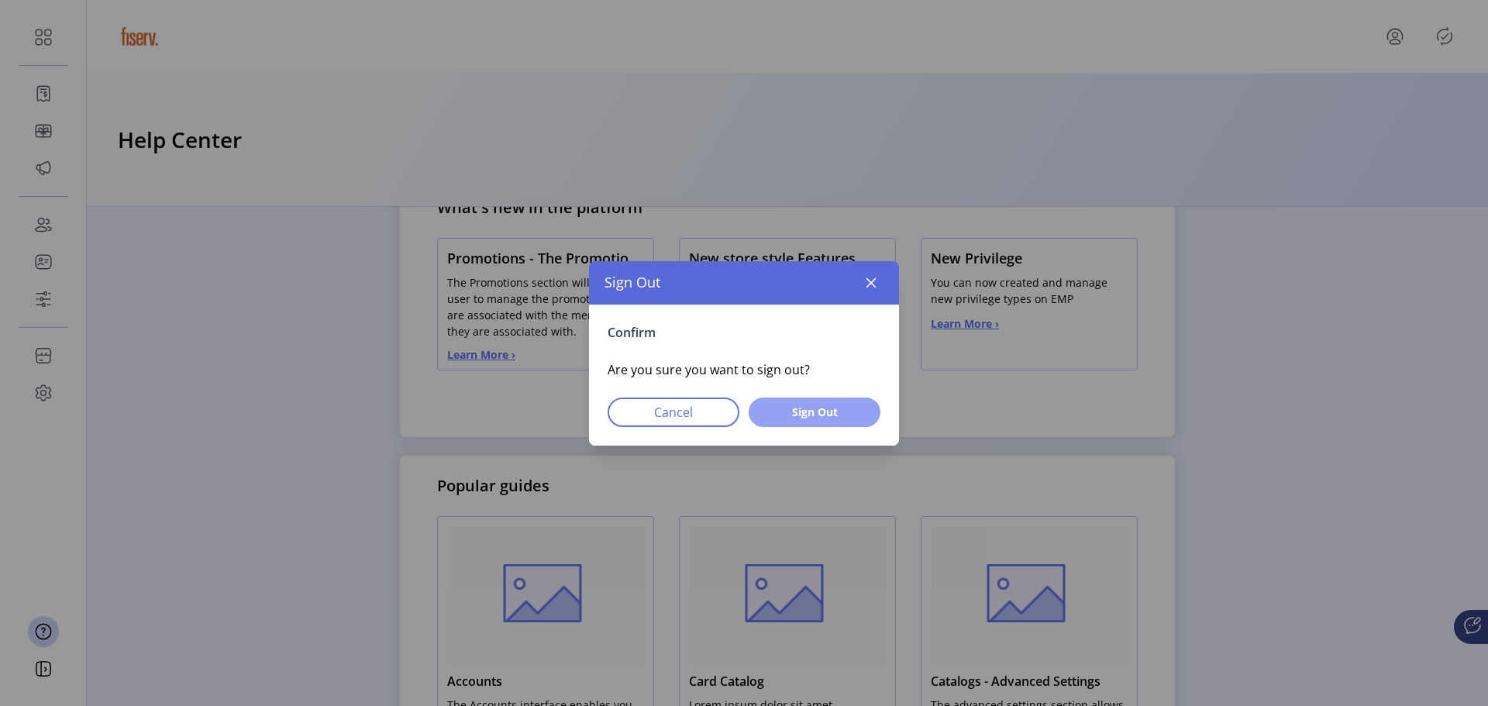
click at [827, 405] on span "Sign Out" at bounding box center [814, 412] width 91 height 16
